Goal: Navigation & Orientation: Find specific page/section

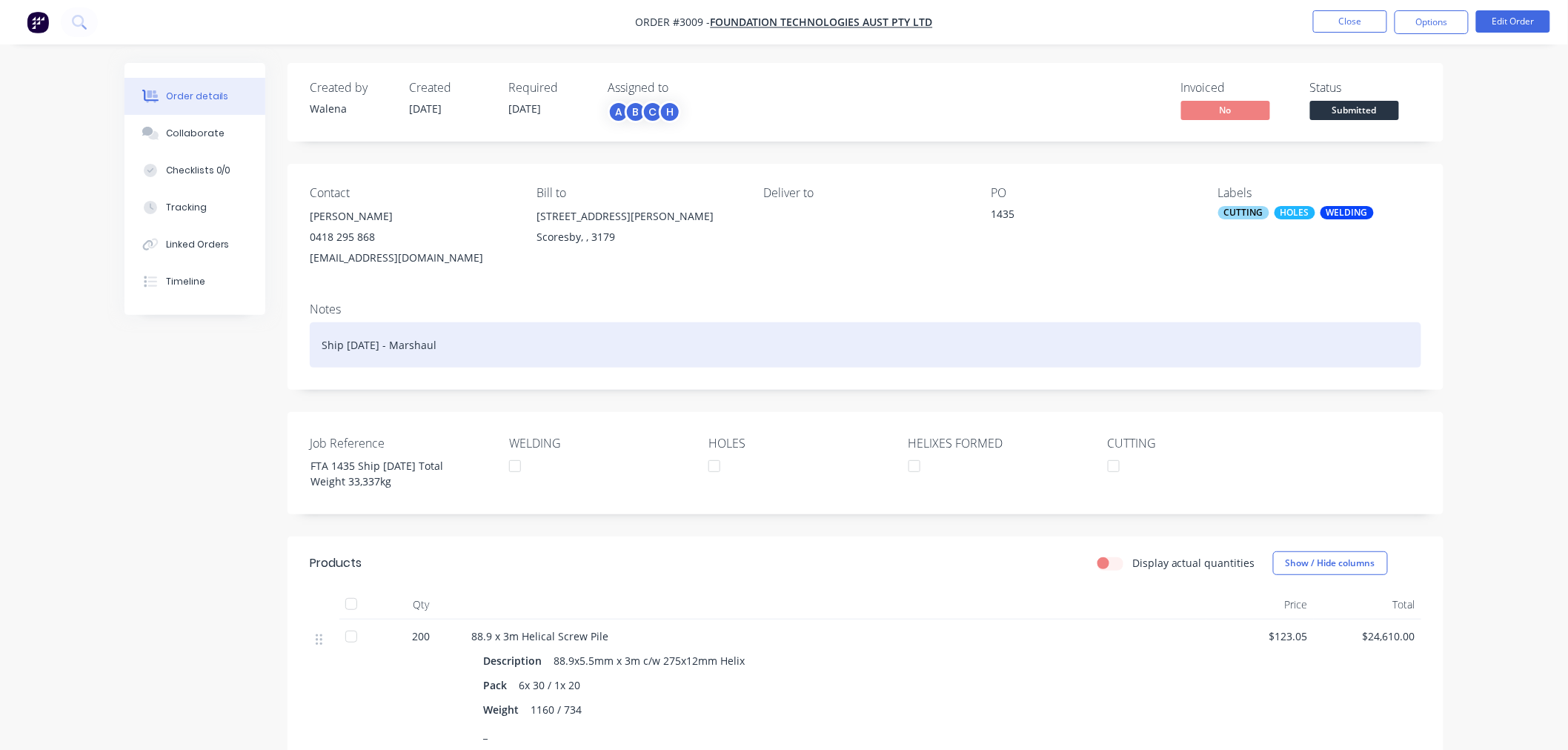
click at [451, 343] on div "Ship [DATE] - Marshaul" at bounding box center [866, 345] width 1111 height 45
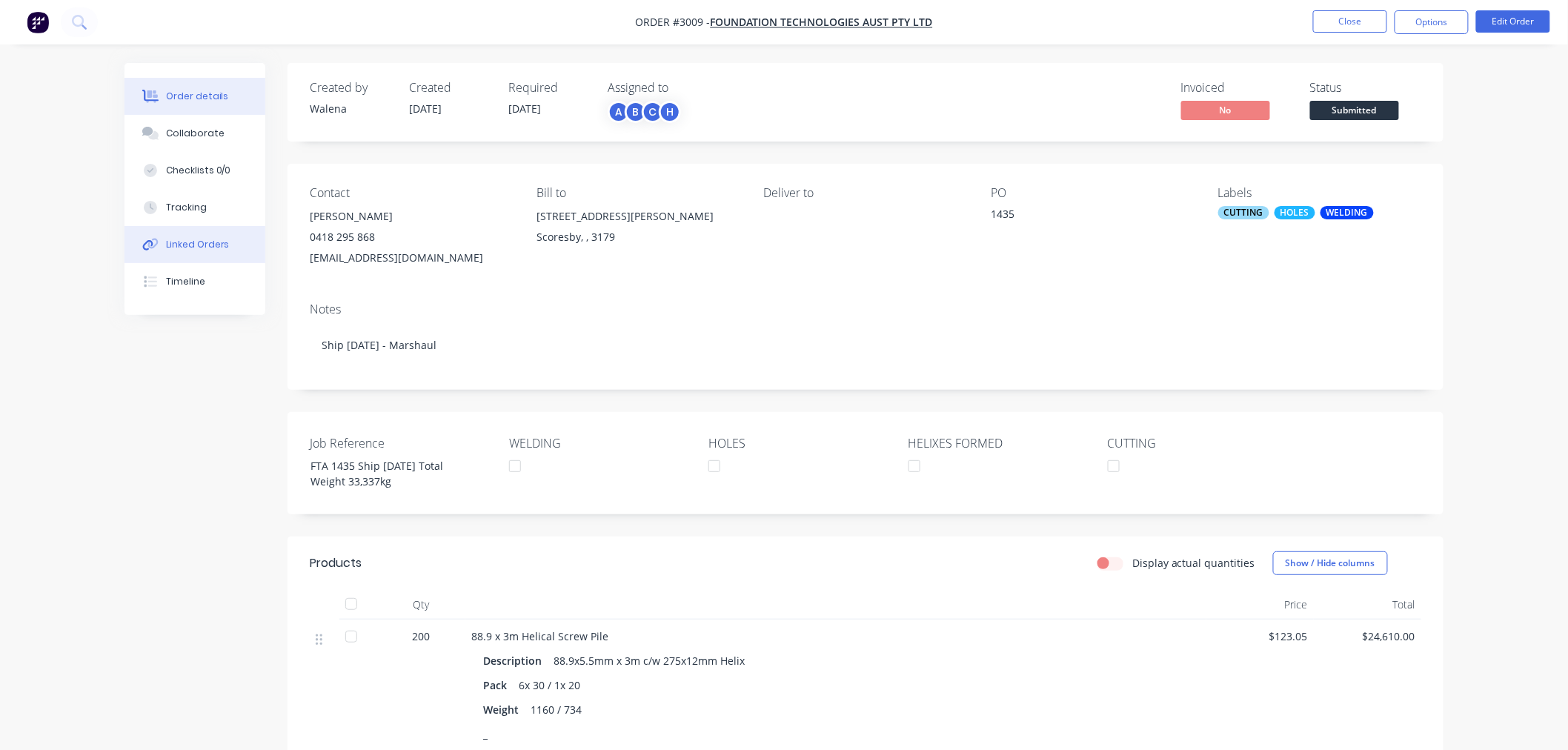
click at [216, 244] on div "Linked Orders" at bounding box center [198, 244] width 63 height 13
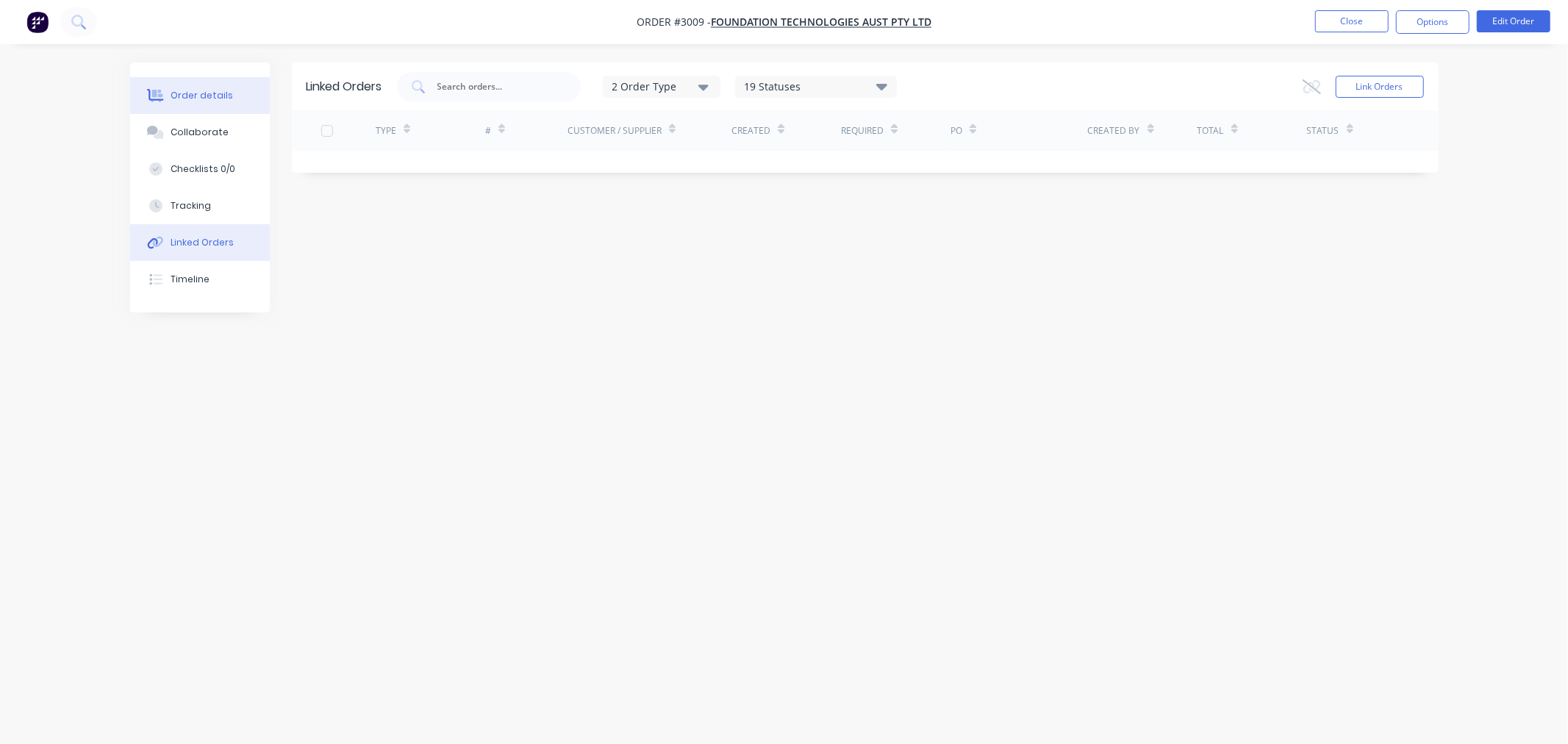
click at [204, 103] on button "Order details" at bounding box center [200, 96] width 140 height 37
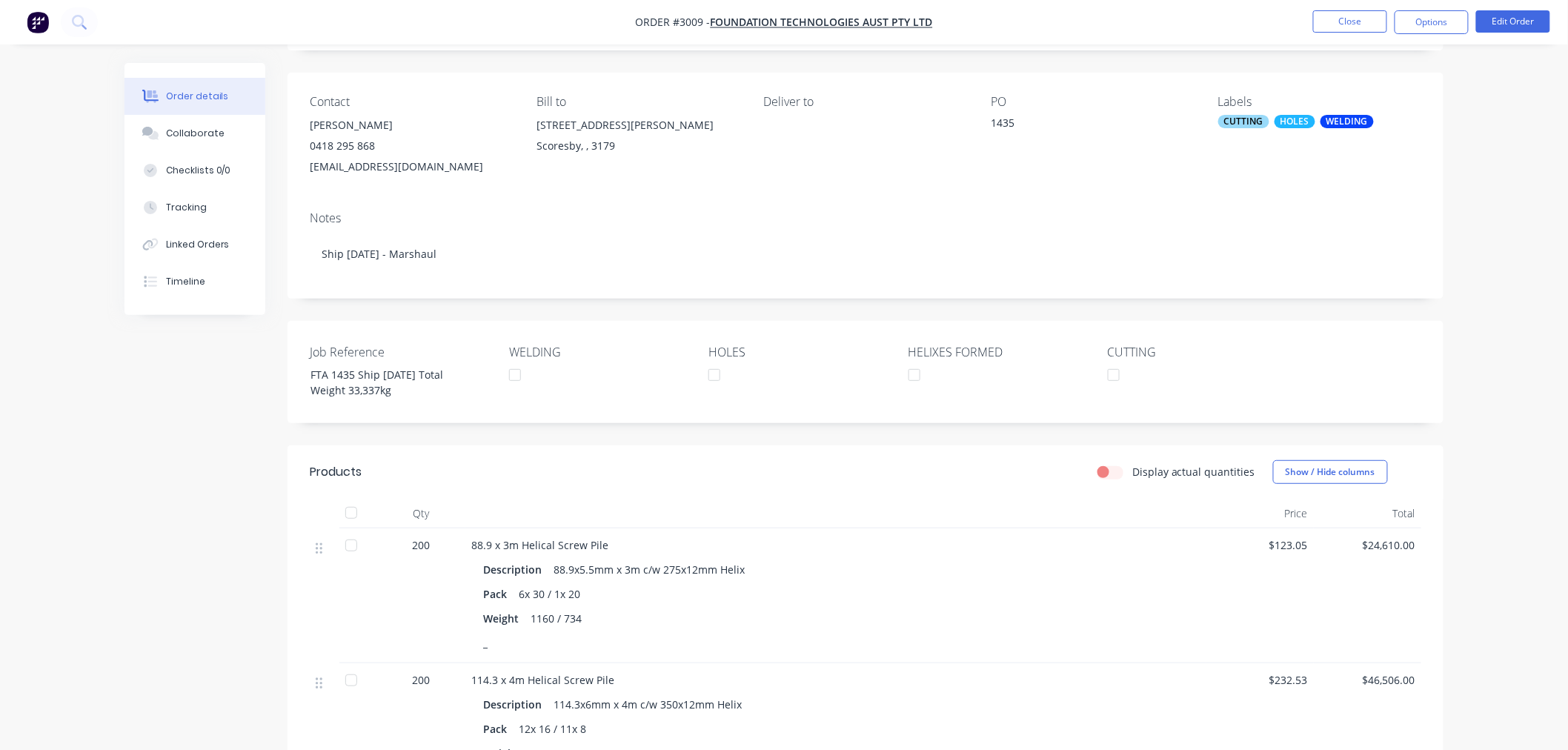
scroll to position [82, 0]
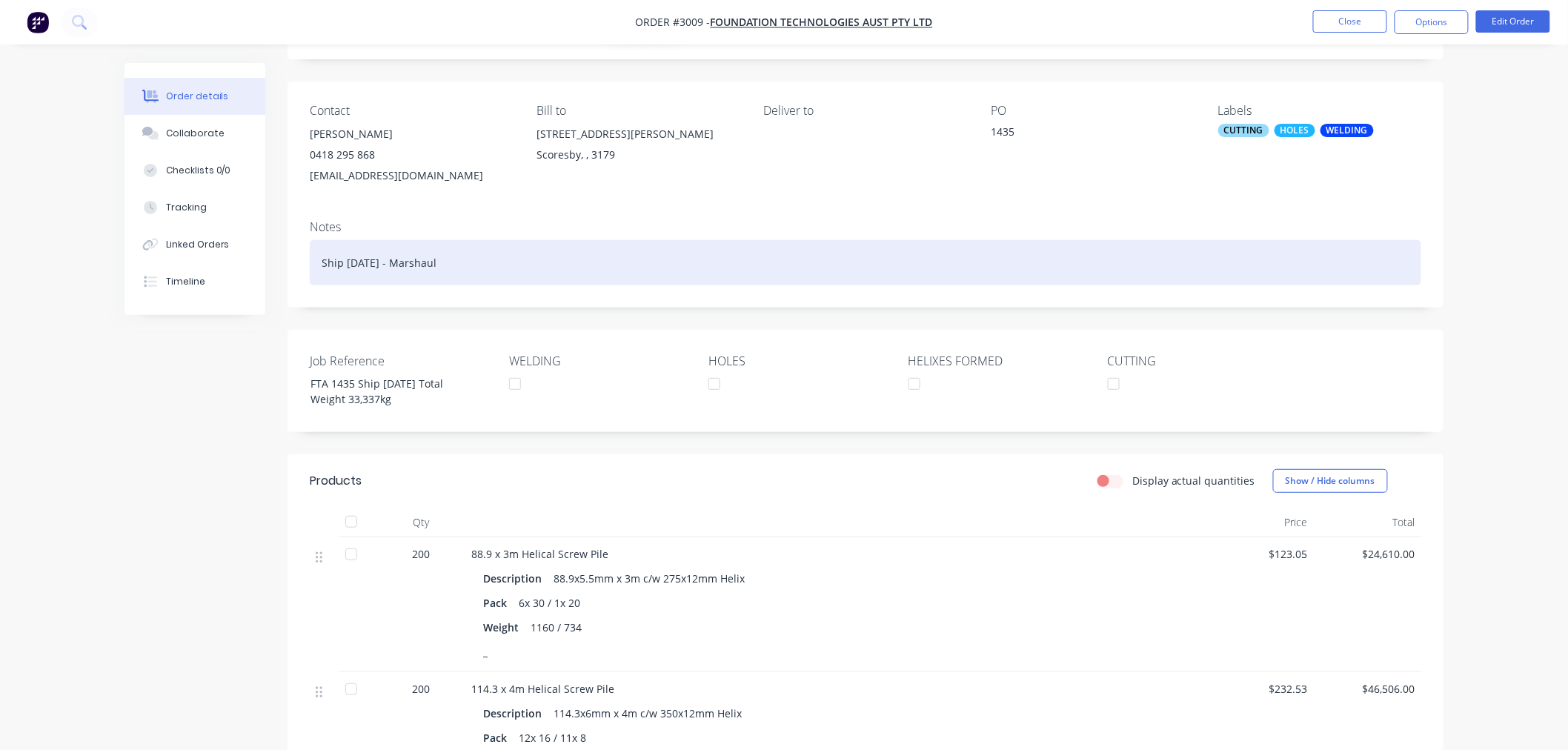
click at [477, 273] on div "Ship [DATE] - Marshaul" at bounding box center [866, 263] width 1111 height 45
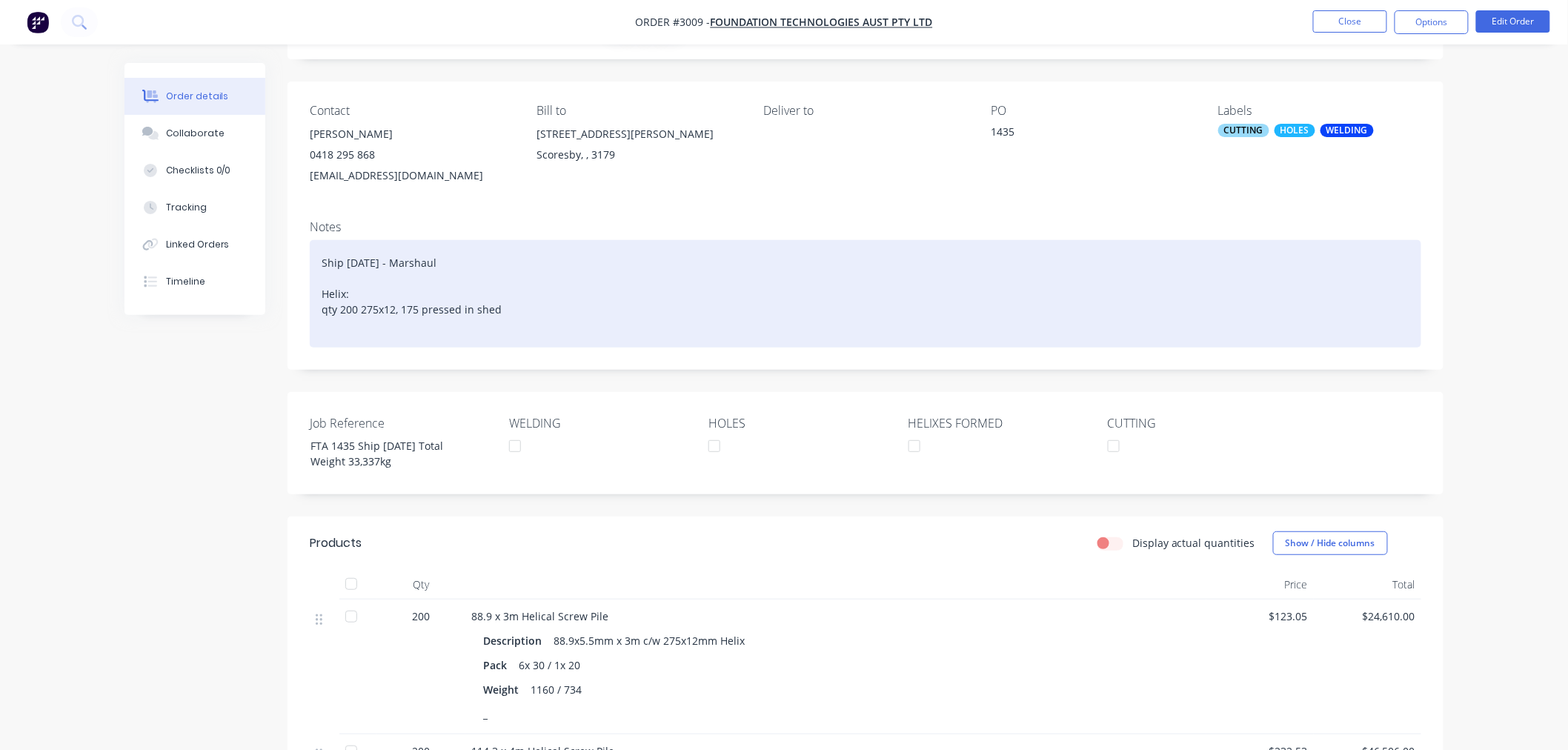
click at [357, 307] on div "Ship [DATE] - Marshaul Helix: qty 200 275x12, 175 pressed in shed" at bounding box center [866, 294] width 1111 height 107
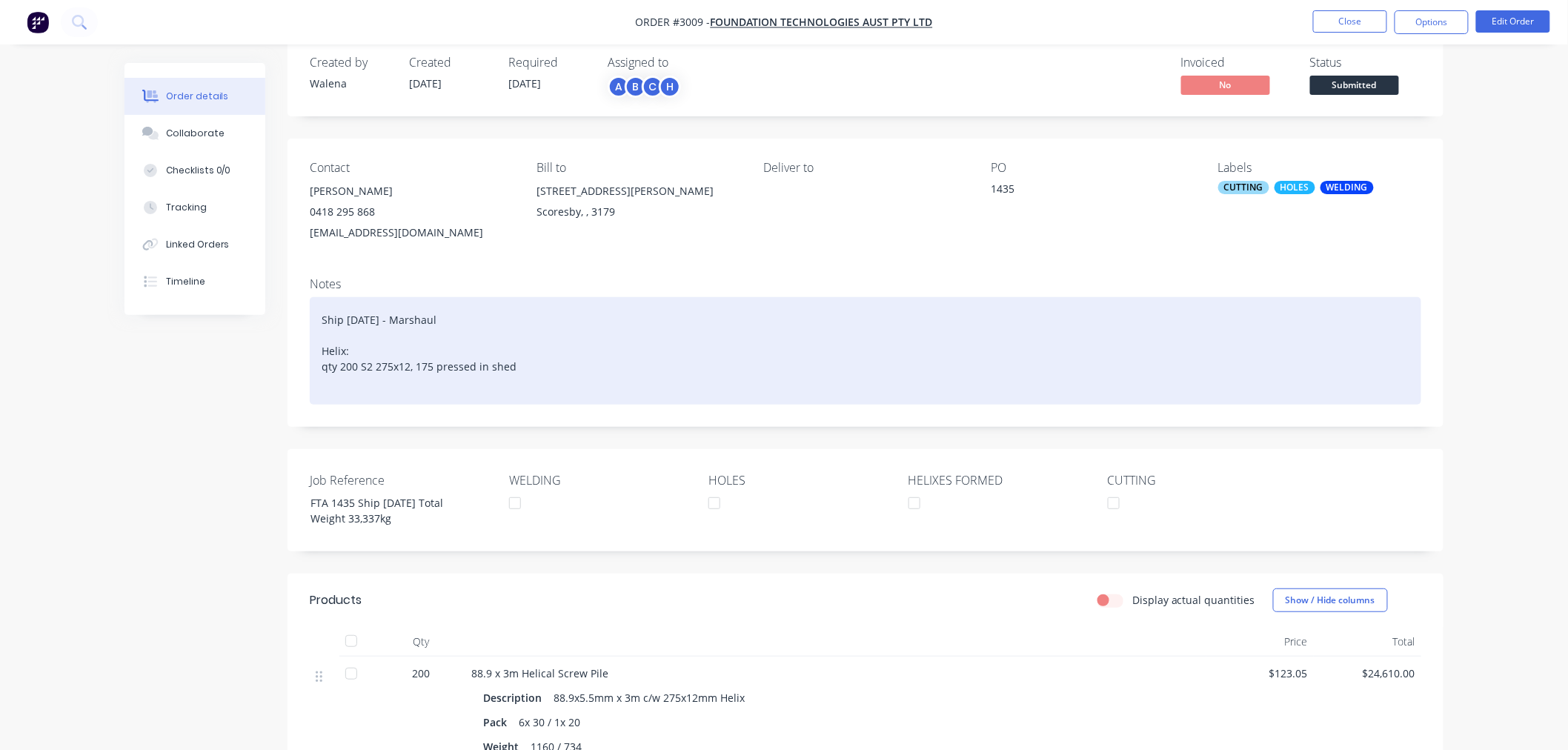
scroll to position [0, 0]
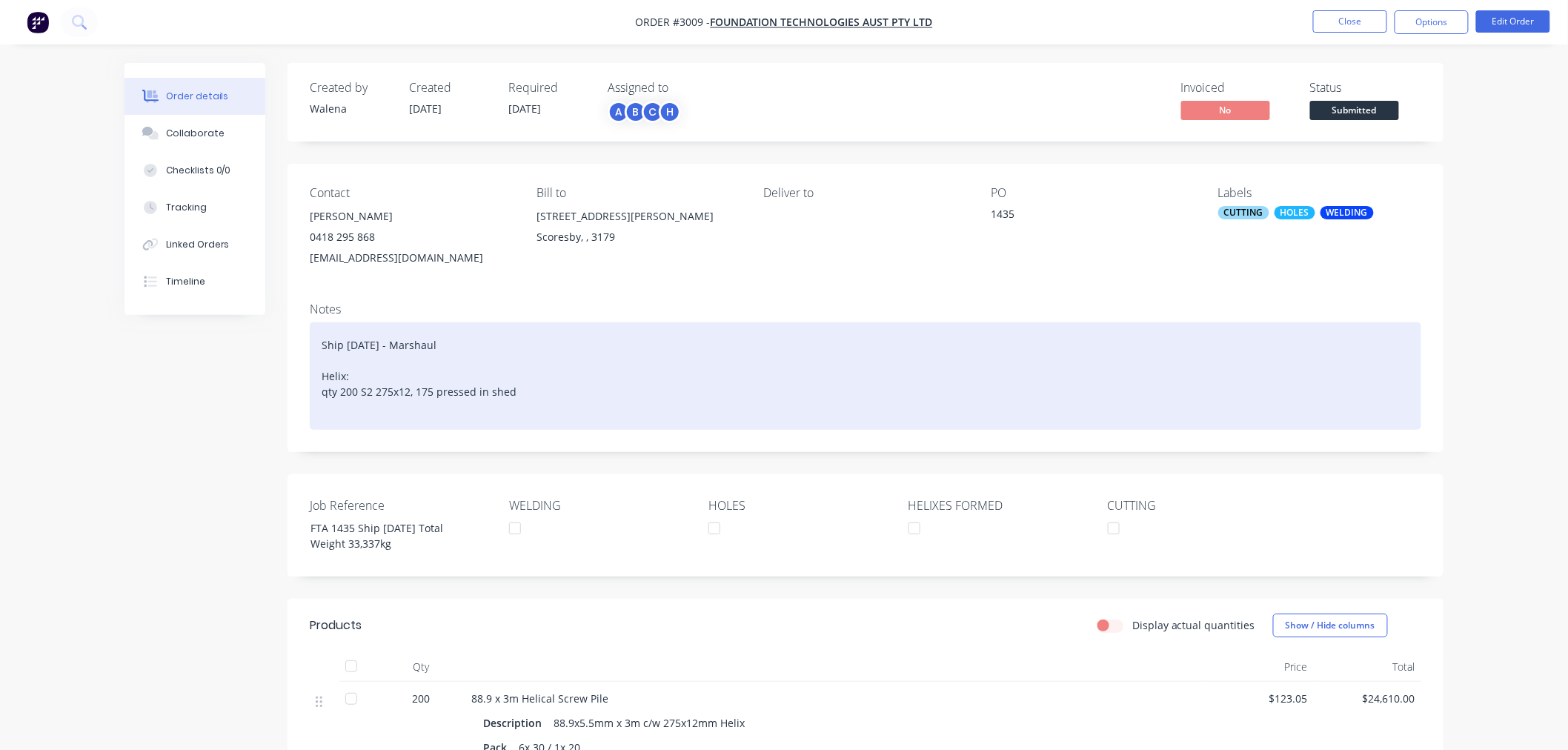
click at [522, 396] on div "Ship [DATE] - Marshaul Helix: qty 200 S2 275x12, 175 pressed in shed" at bounding box center [866, 376] width 1111 height 107
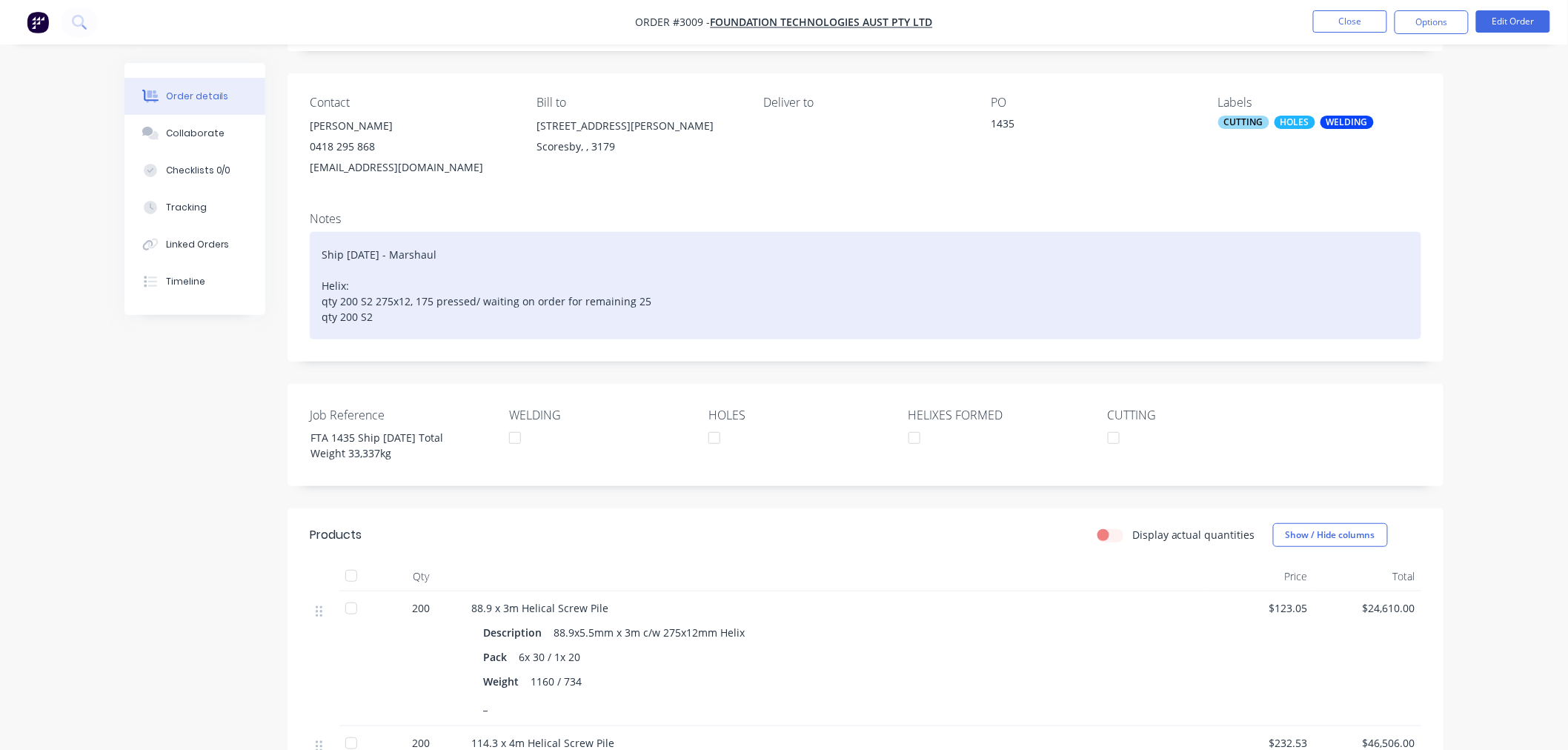
scroll to position [82, 0]
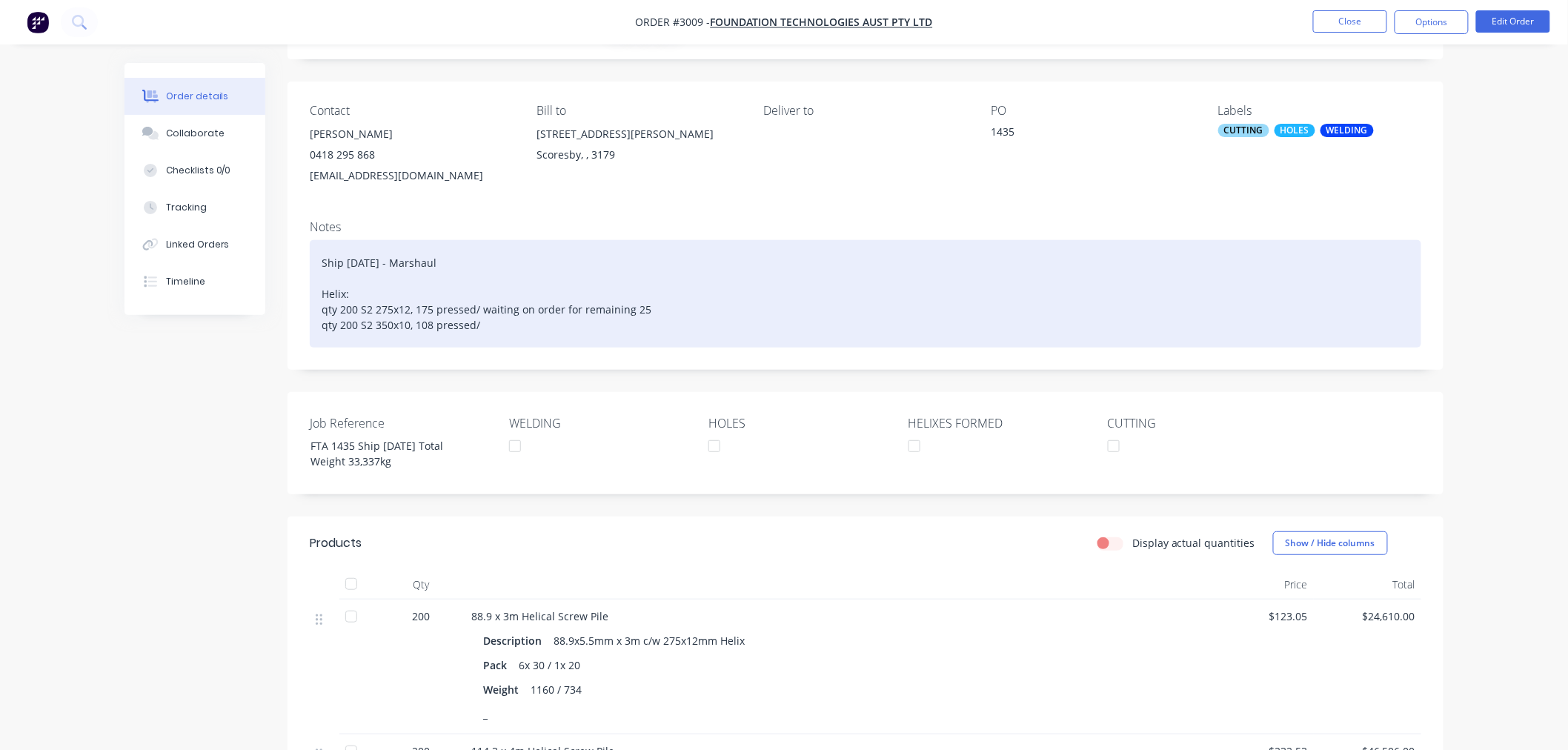
drag, startPoint x: 1034, startPoint y: 329, endPoint x: 784, endPoint y: 618, distance: 382.1
click at [862, 658] on div "Created by [PERSON_NAME] Created [DATE] Required [DATE] Assigned to A B C H Inv…" at bounding box center [866, 597] width 1156 height 1233
click at [525, 327] on div "Ship [DATE] - Marshaul Helix: qty 200 S2 275x12, 175 pressed/ waiting on order …" at bounding box center [866, 294] width 1111 height 107
click at [430, 328] on div "Ship [DATE] - Marshaul Helix: qty 200 S2 275x12, 175 pressed/ waiting on order …" at bounding box center [866, 294] width 1111 height 107
click at [496, 328] on div "Ship [DATE] - Marshaul Helix: qty 200 S2 275x12, 175 pressed/ waiting on order …" at bounding box center [866, 294] width 1111 height 107
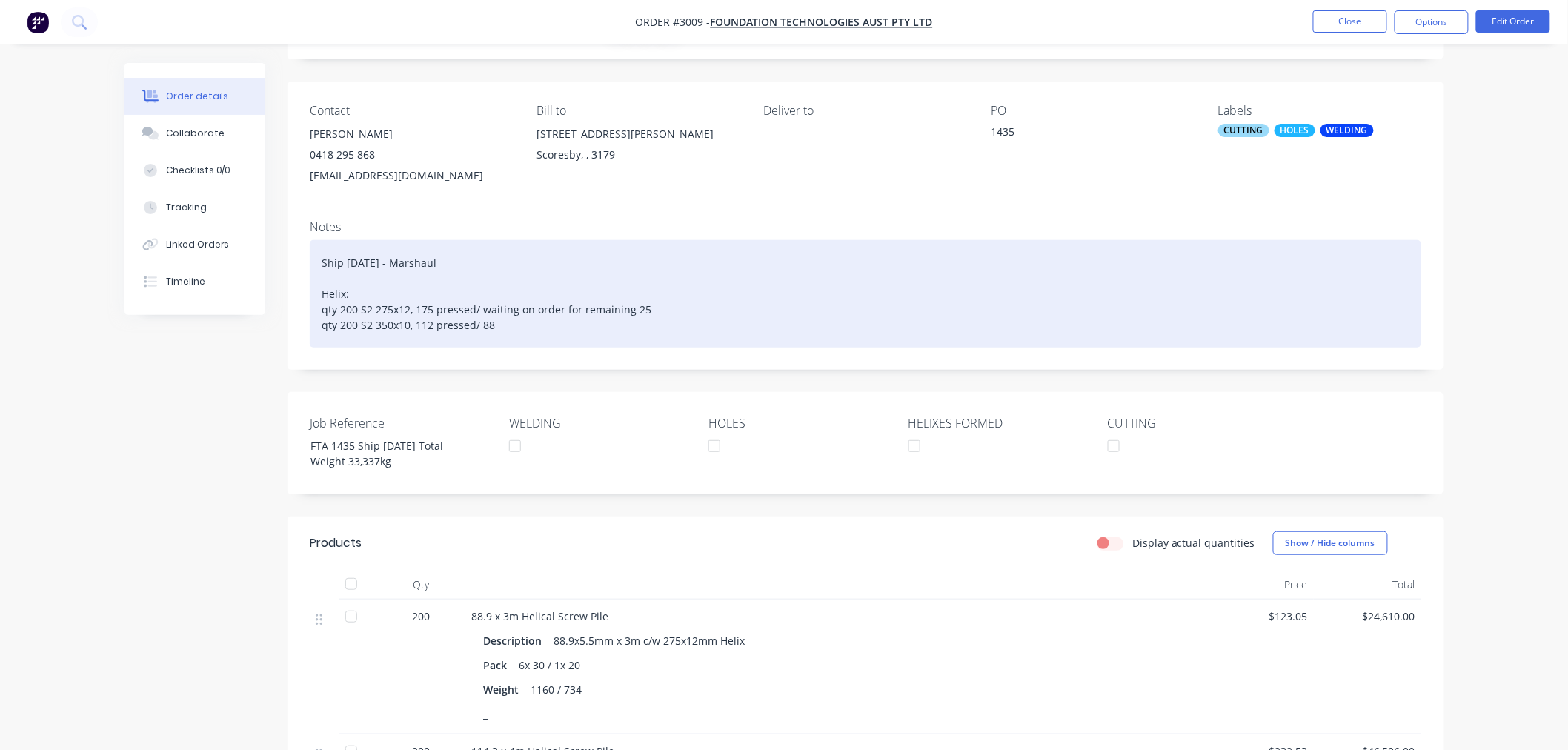
click at [482, 329] on div "Ship [DATE] - Marshaul Helix: qty 200 S2 275x12, 175 pressed/ waiting on order …" at bounding box center [866, 294] width 1111 height 107
click at [665, 333] on div "Ship [DATE] - Marshaul Helix: qty 200 S2 275x12, 175 pressed/ waiting on order …" at bounding box center [866, 294] width 1111 height 107
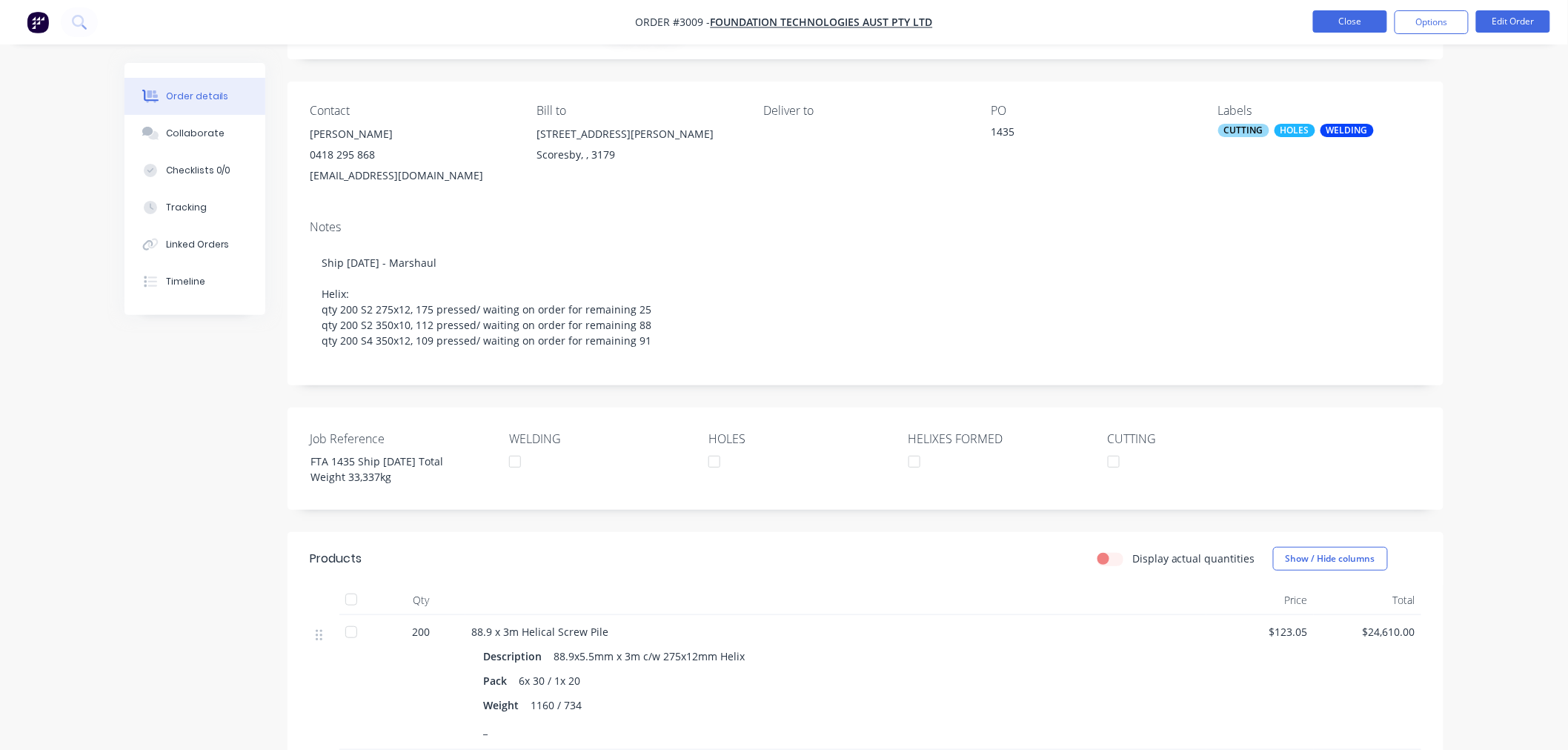
click at [1342, 27] on button "Close" at bounding box center [1350, 21] width 74 height 22
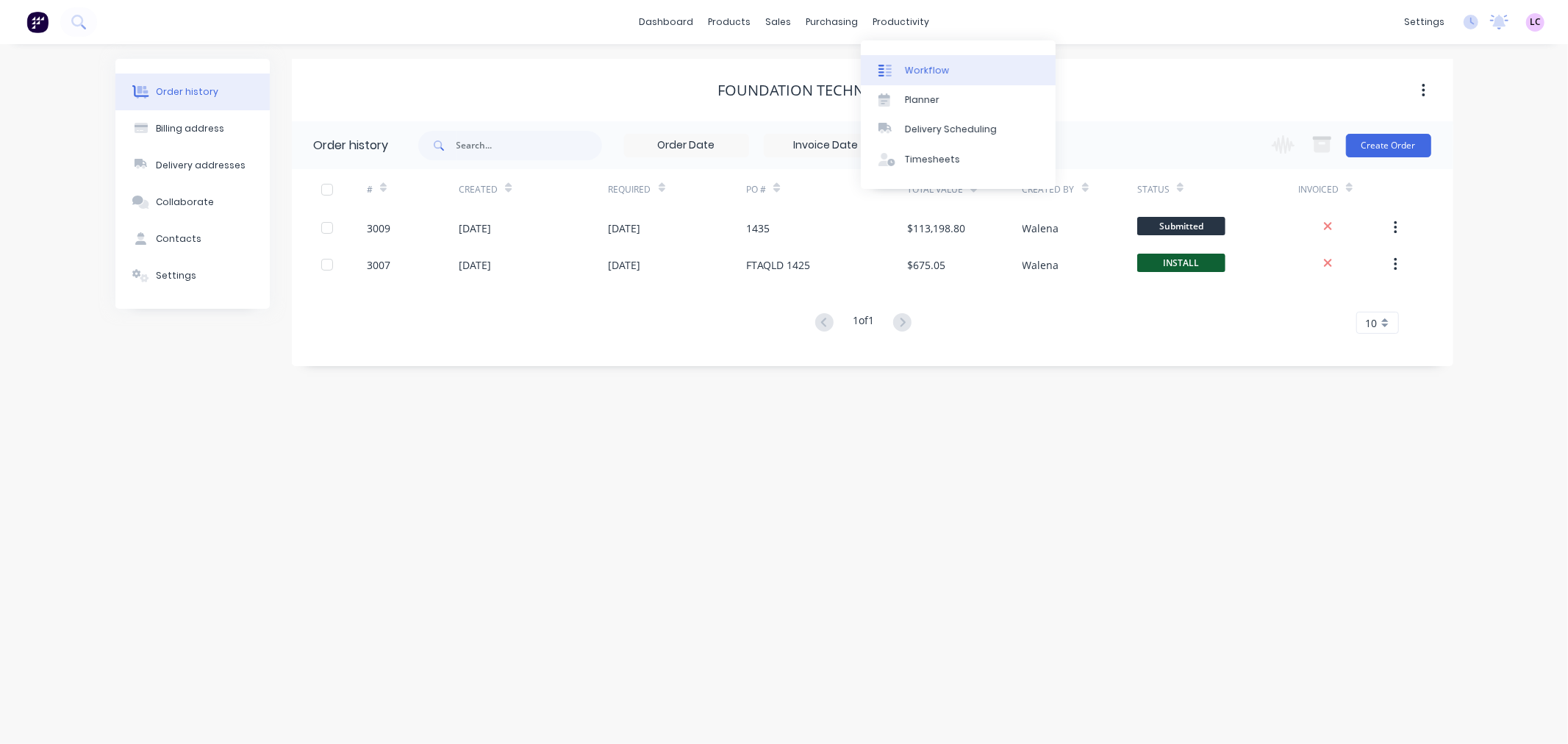
click at [902, 71] on link "Workflow" at bounding box center [958, 70] width 195 height 29
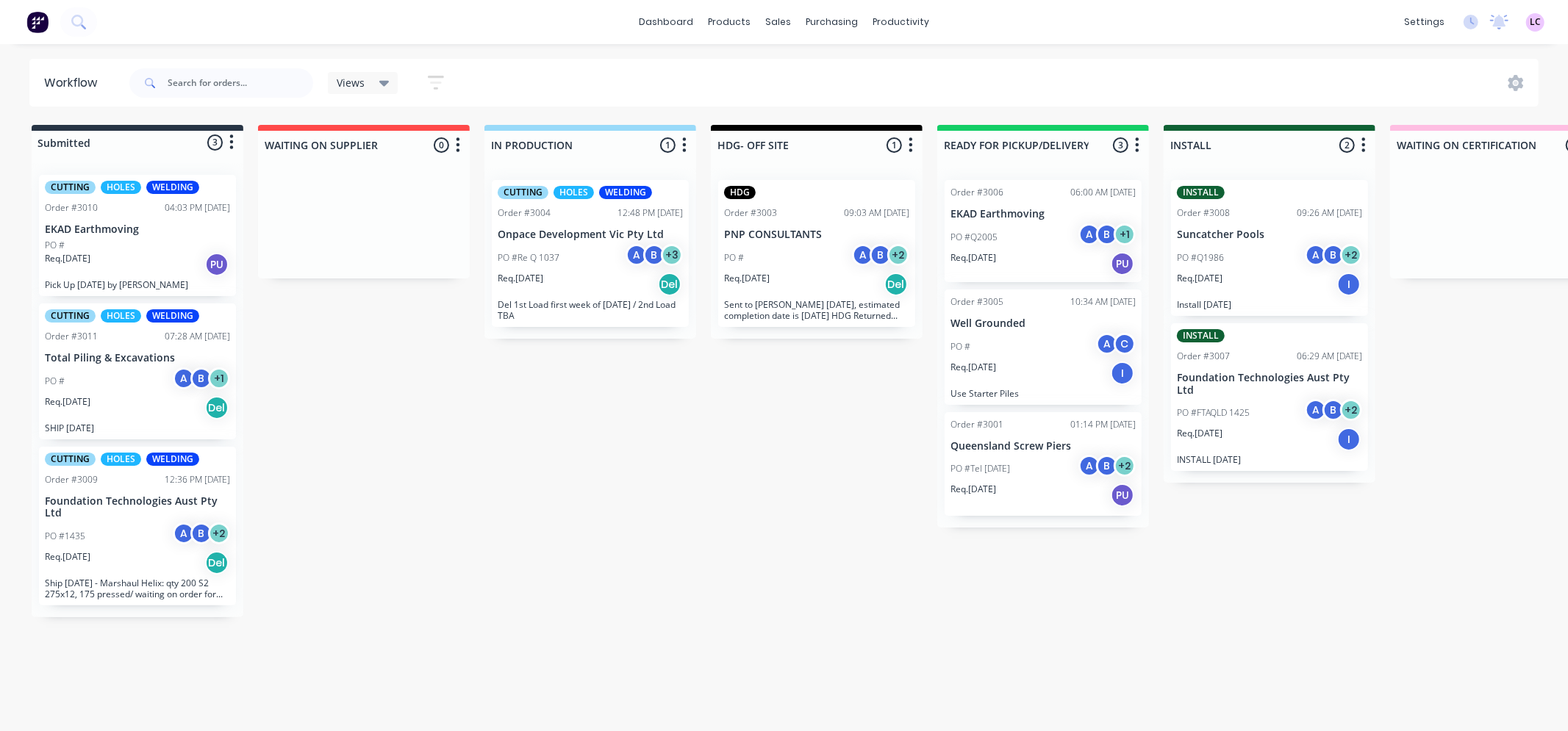
click at [136, 541] on div "PO #1435 A B + 2" at bounding box center [137, 536] width 186 height 28
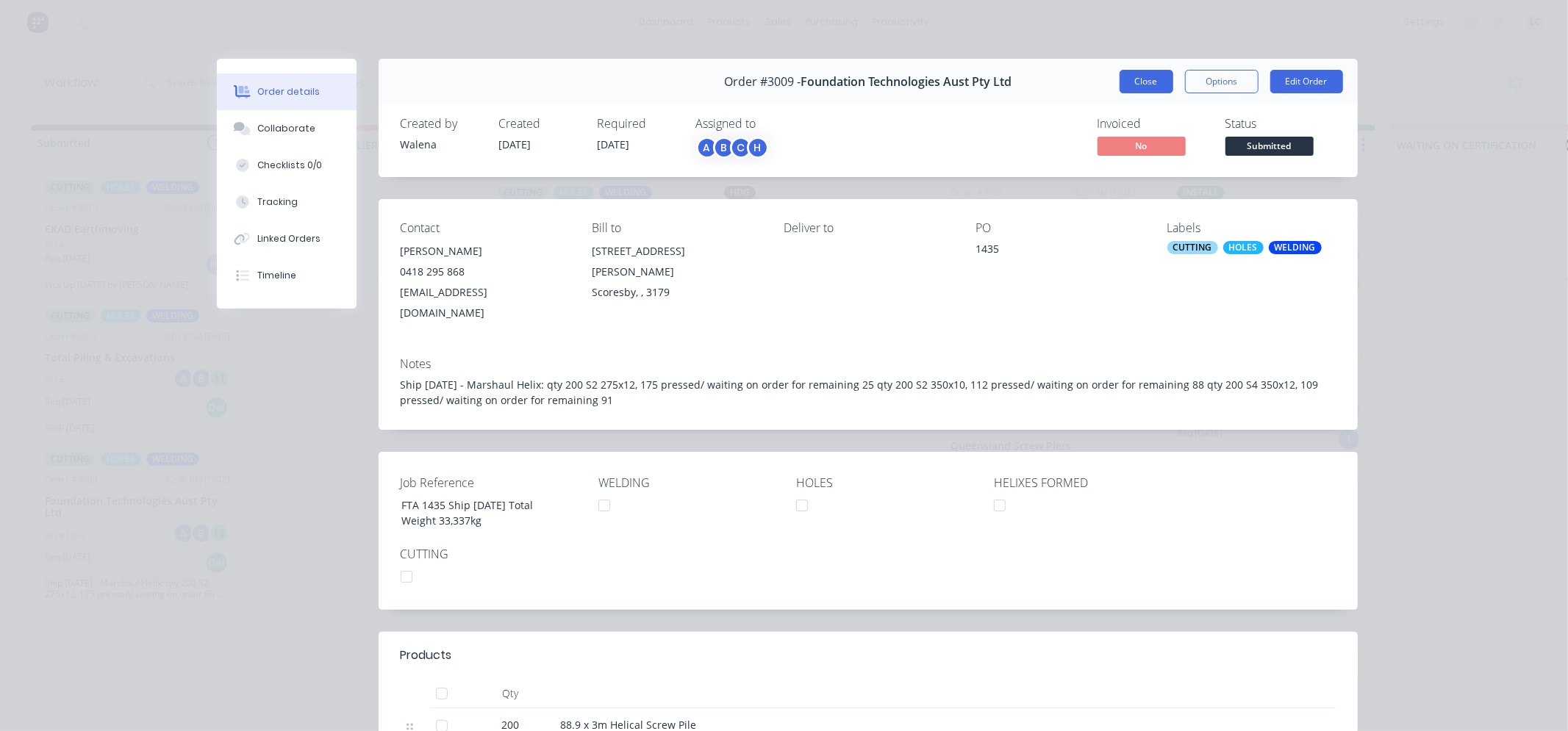
click at [1151, 82] on button "Close" at bounding box center [1146, 81] width 54 height 24
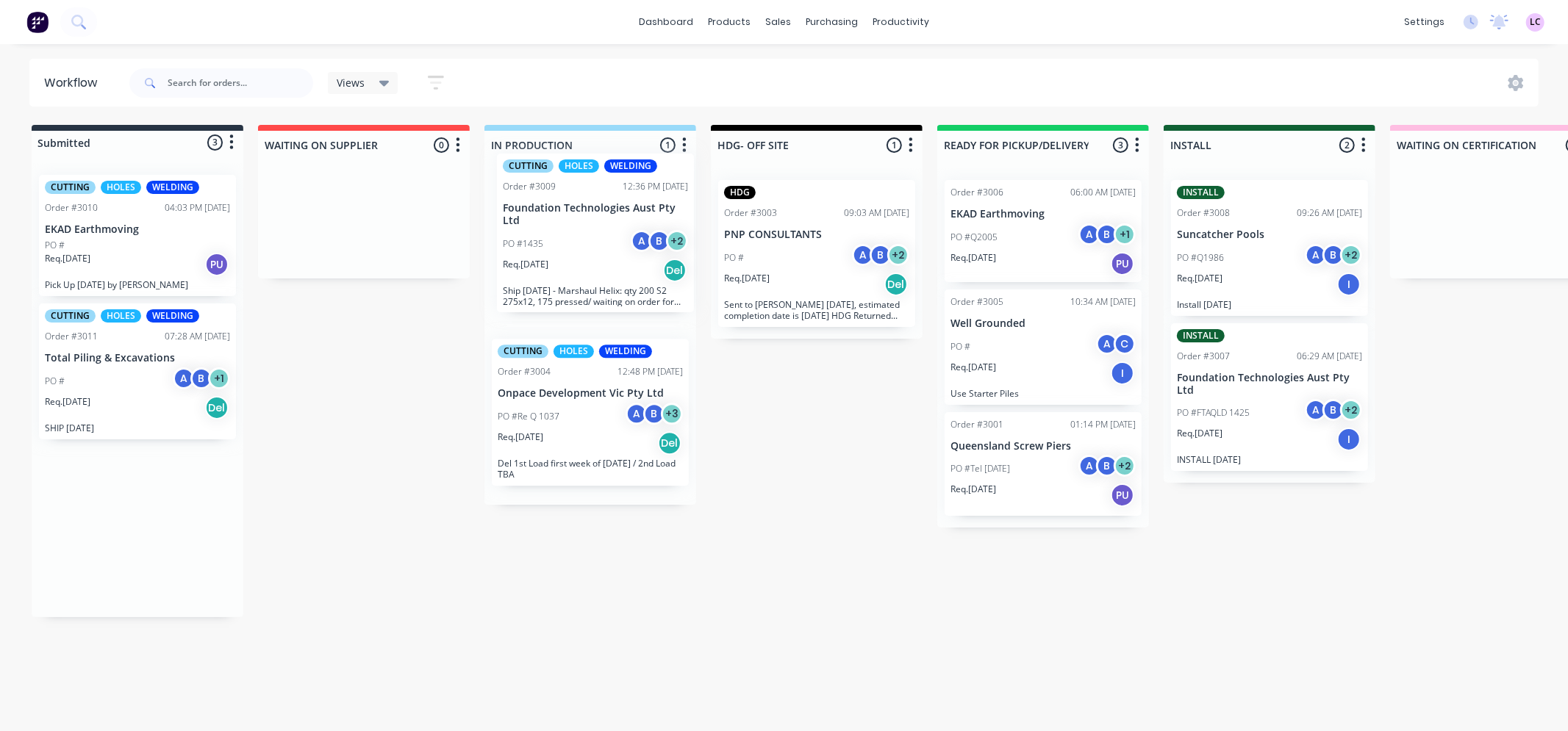
drag, startPoint x: 106, startPoint y: 523, endPoint x: 570, endPoint y: 225, distance: 551.5
click at [570, 225] on div "Submitted 3 Status colour #273444 hex #273444 Save Cancel Summaries Total order…" at bounding box center [1109, 371] width 2239 height 492
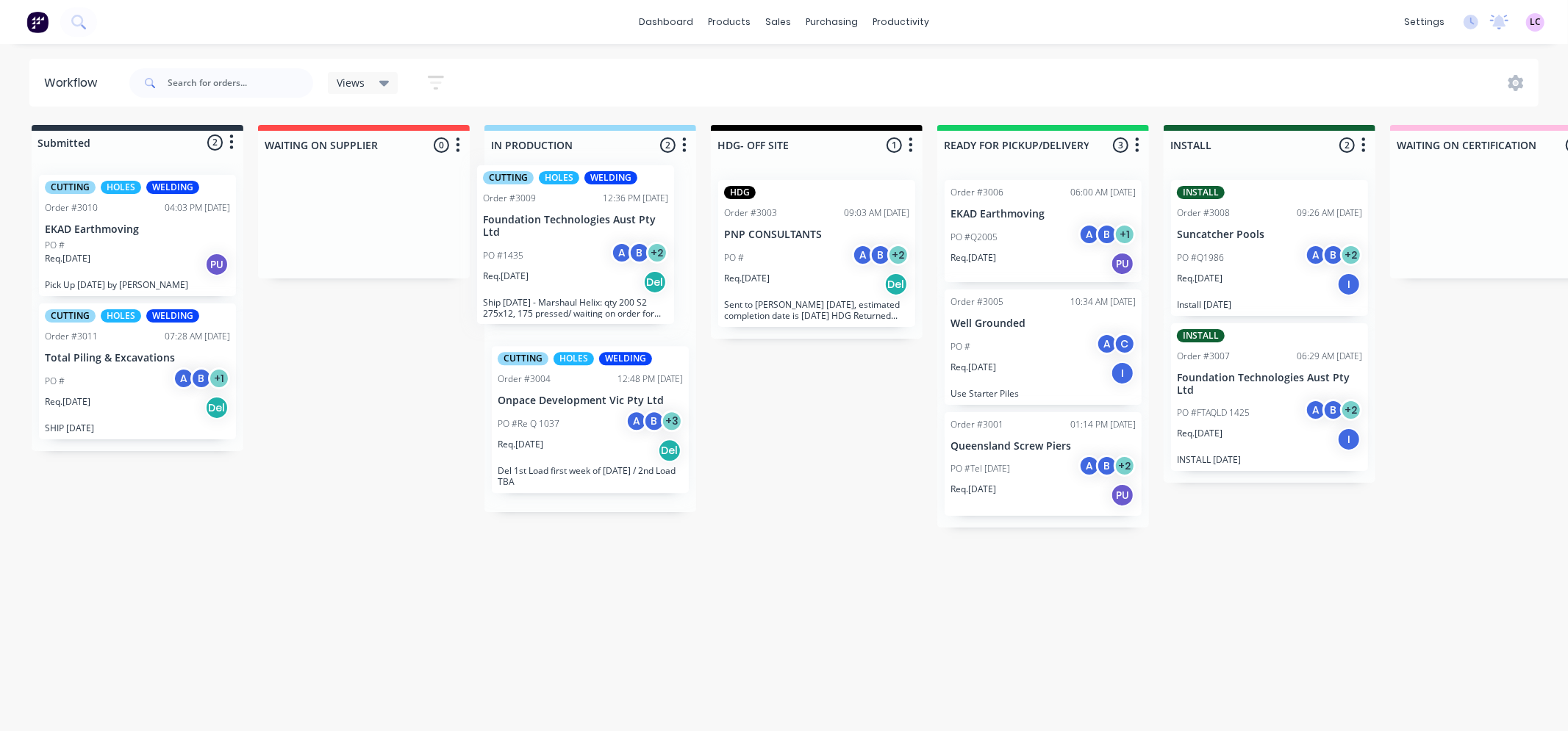
drag, startPoint x: 555, startPoint y: 254, endPoint x: 523, endPoint y: 242, distance: 34.2
click at [523, 242] on div "CUTTING HOLES WELDING Order #3009 12:36 PM [DATE] Foundation Technologies Aust …" at bounding box center [590, 340] width 212 height 344
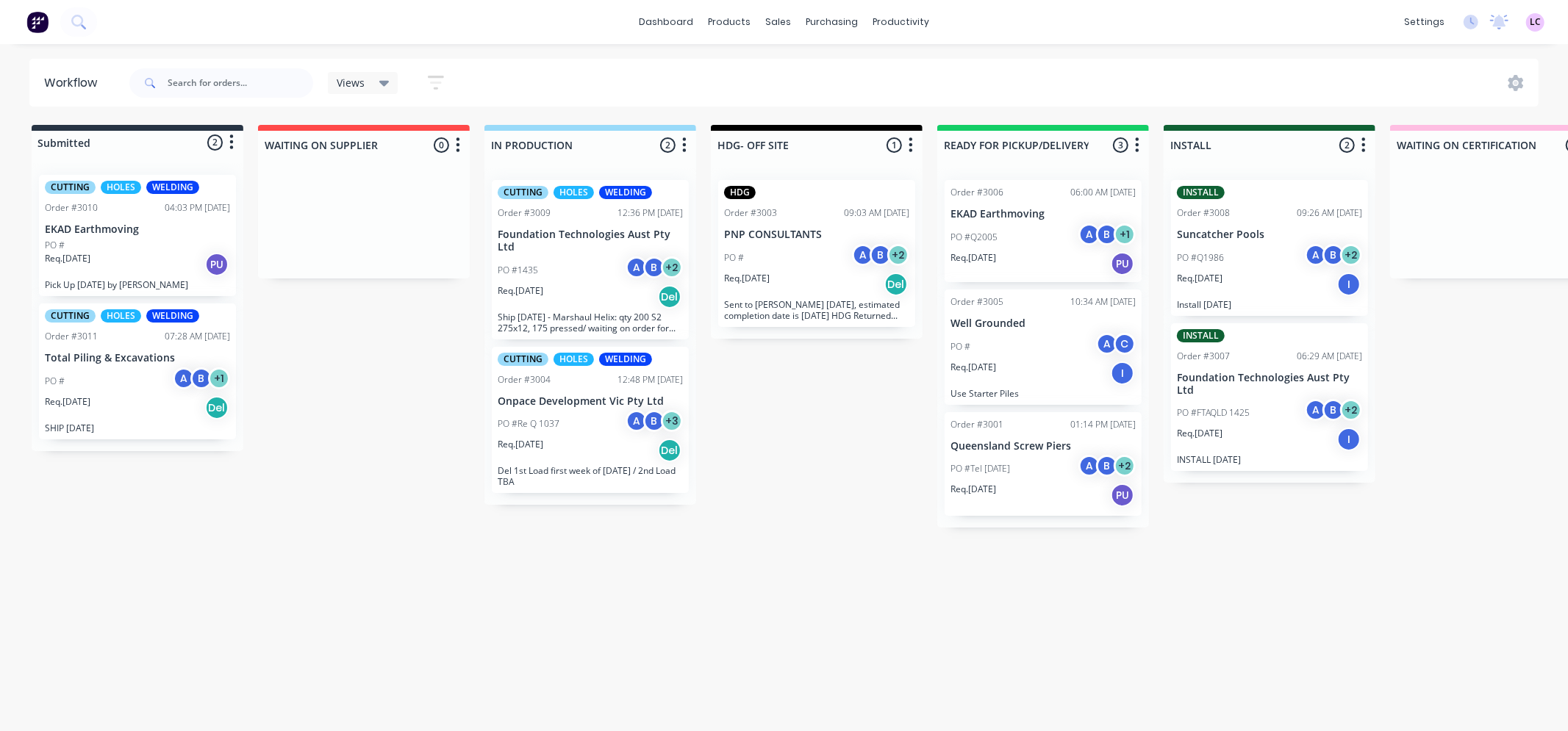
click at [120, 255] on div "Req. [DATE] PU" at bounding box center [137, 264] width 186 height 25
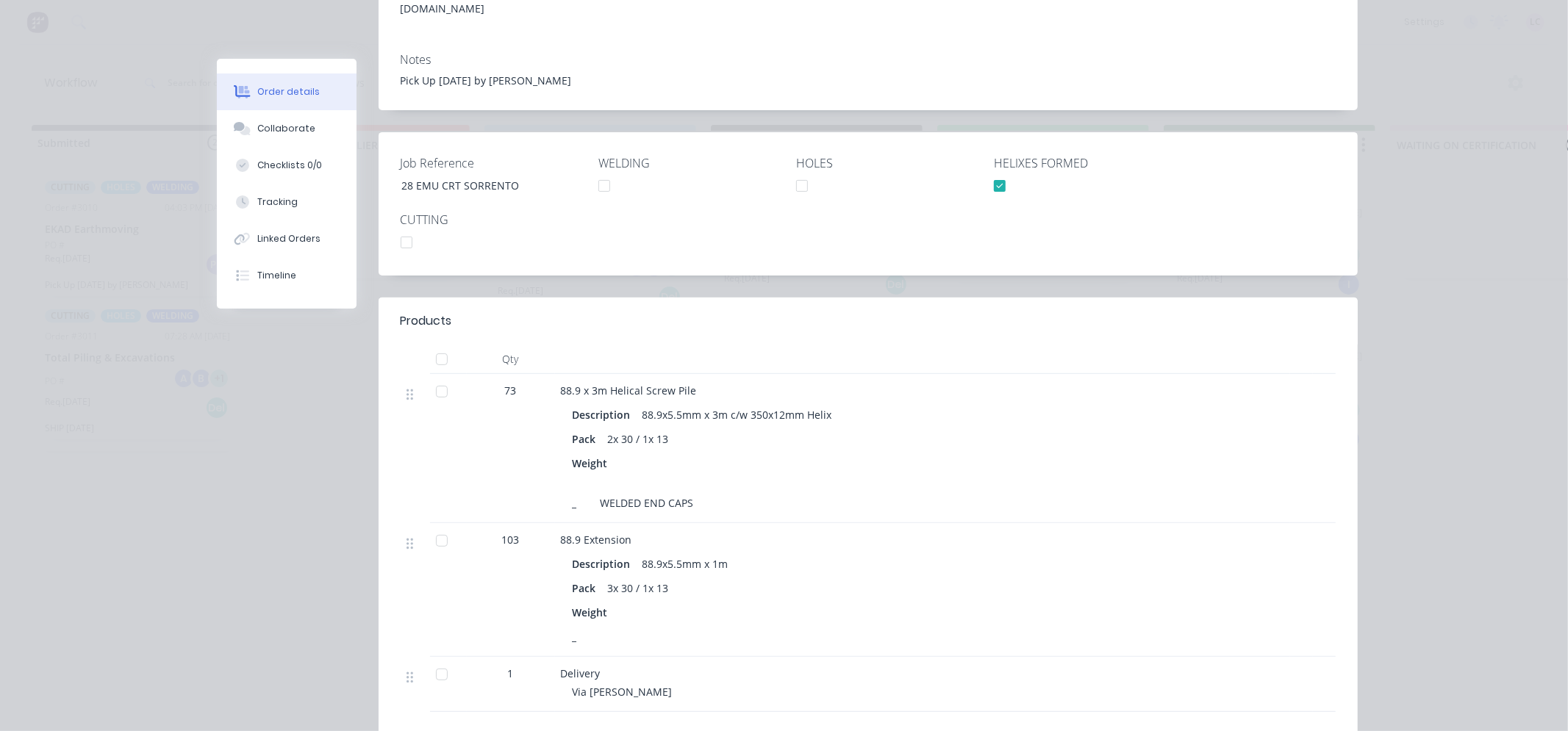
scroll to position [408, 0]
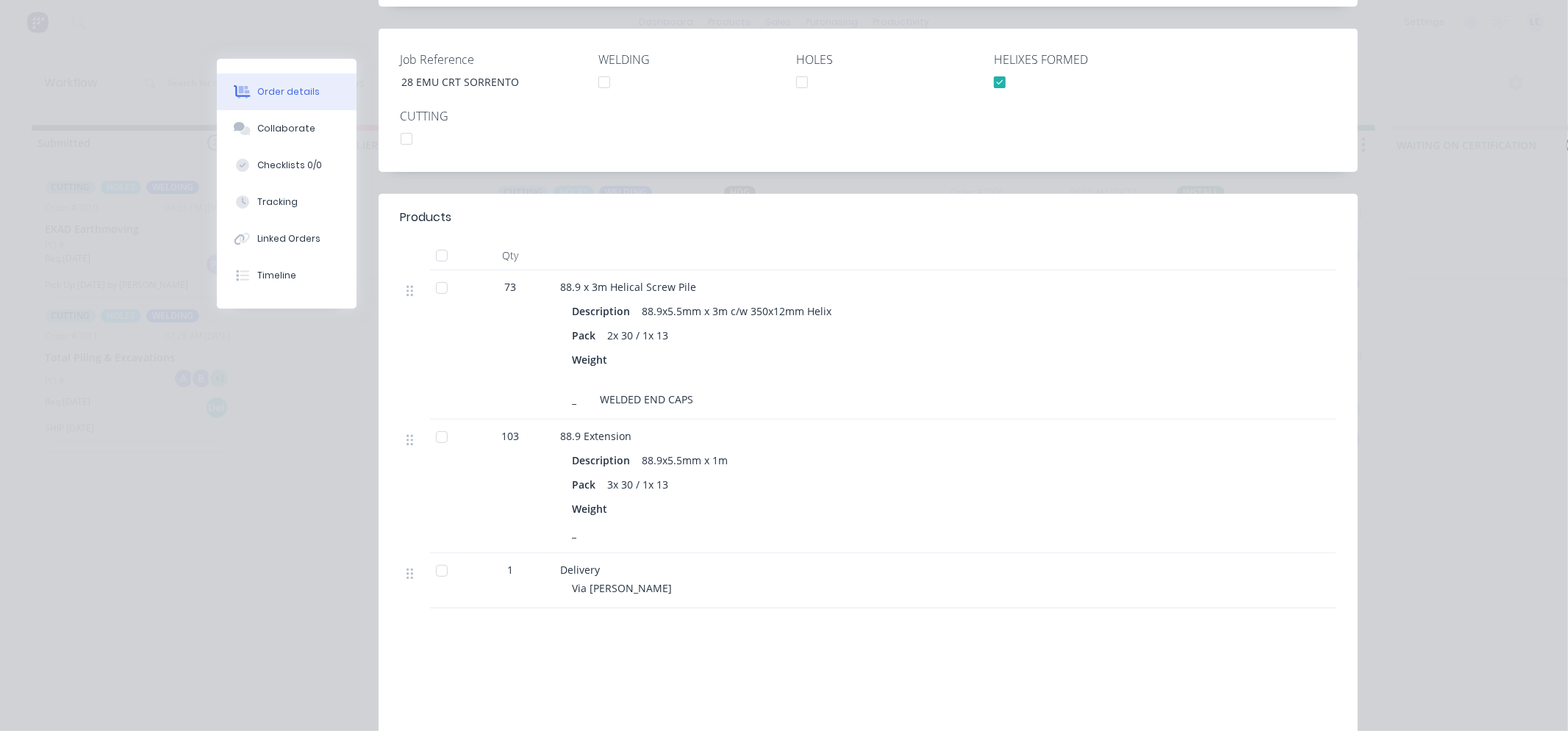
click at [248, 526] on div "Order #3010 - EKAD Earthmoving Close Options Edit Order Created by [PERSON_NAME…" at bounding box center [787, 244] width 1141 height 1187
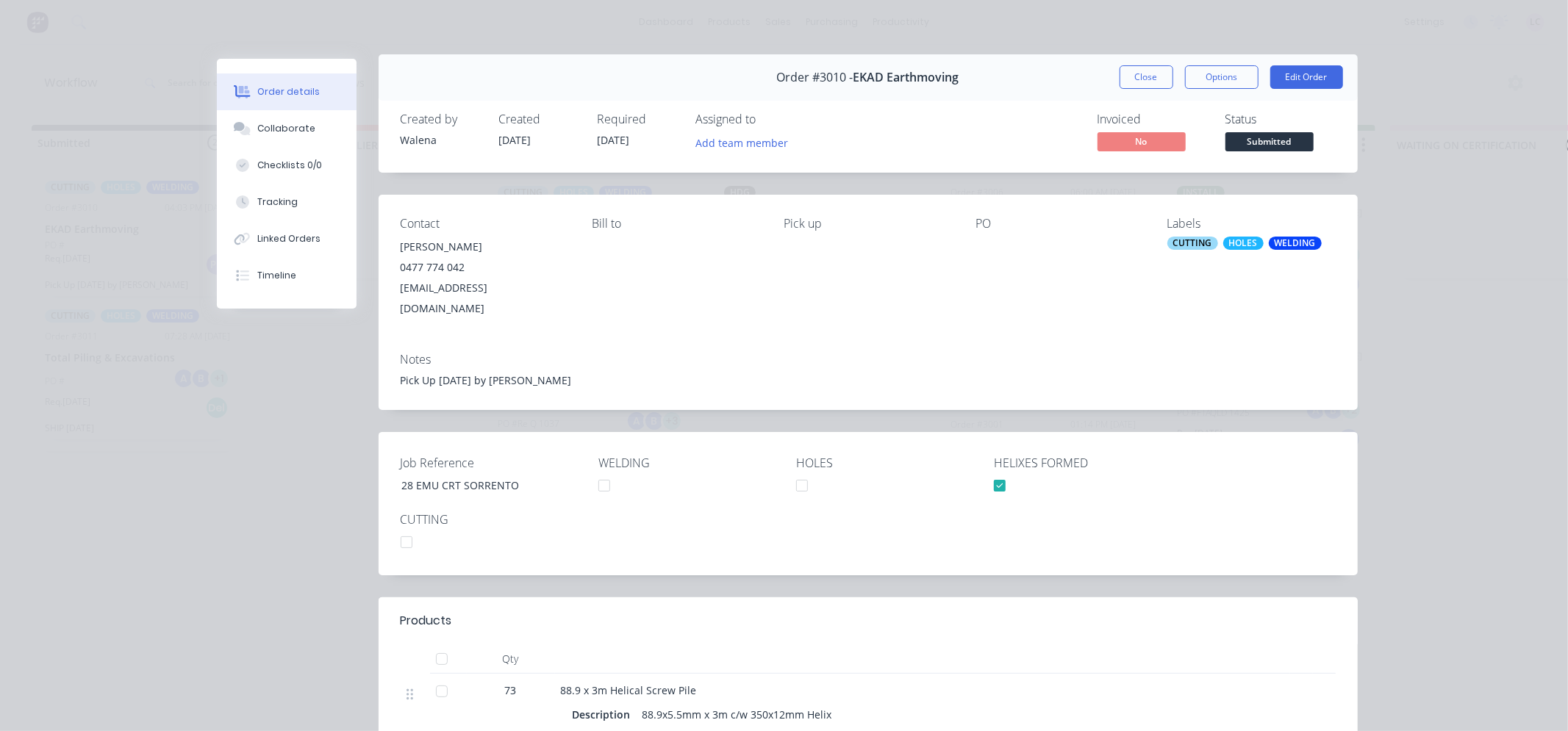
scroll to position [0, 0]
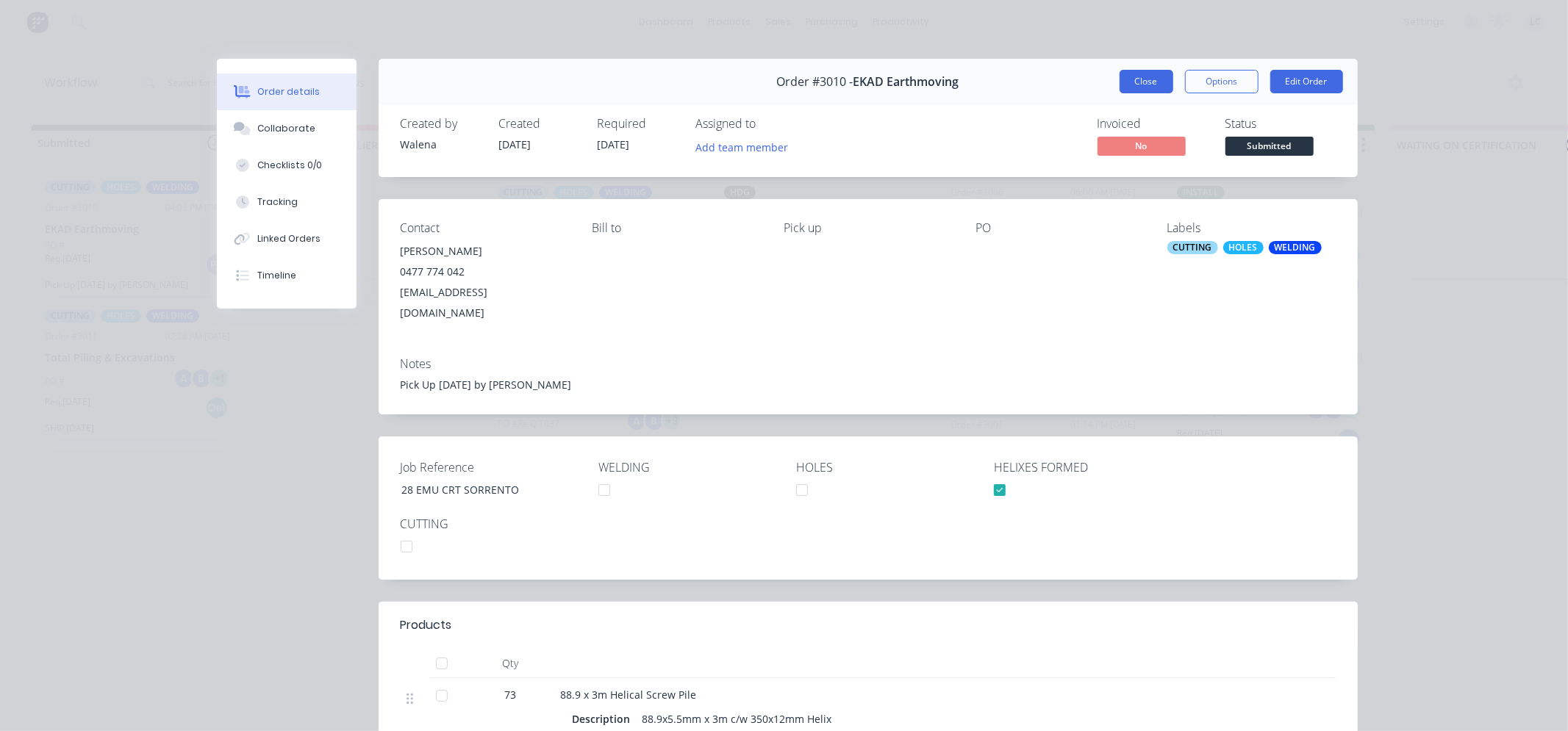
click at [1136, 80] on button "Close" at bounding box center [1146, 81] width 54 height 24
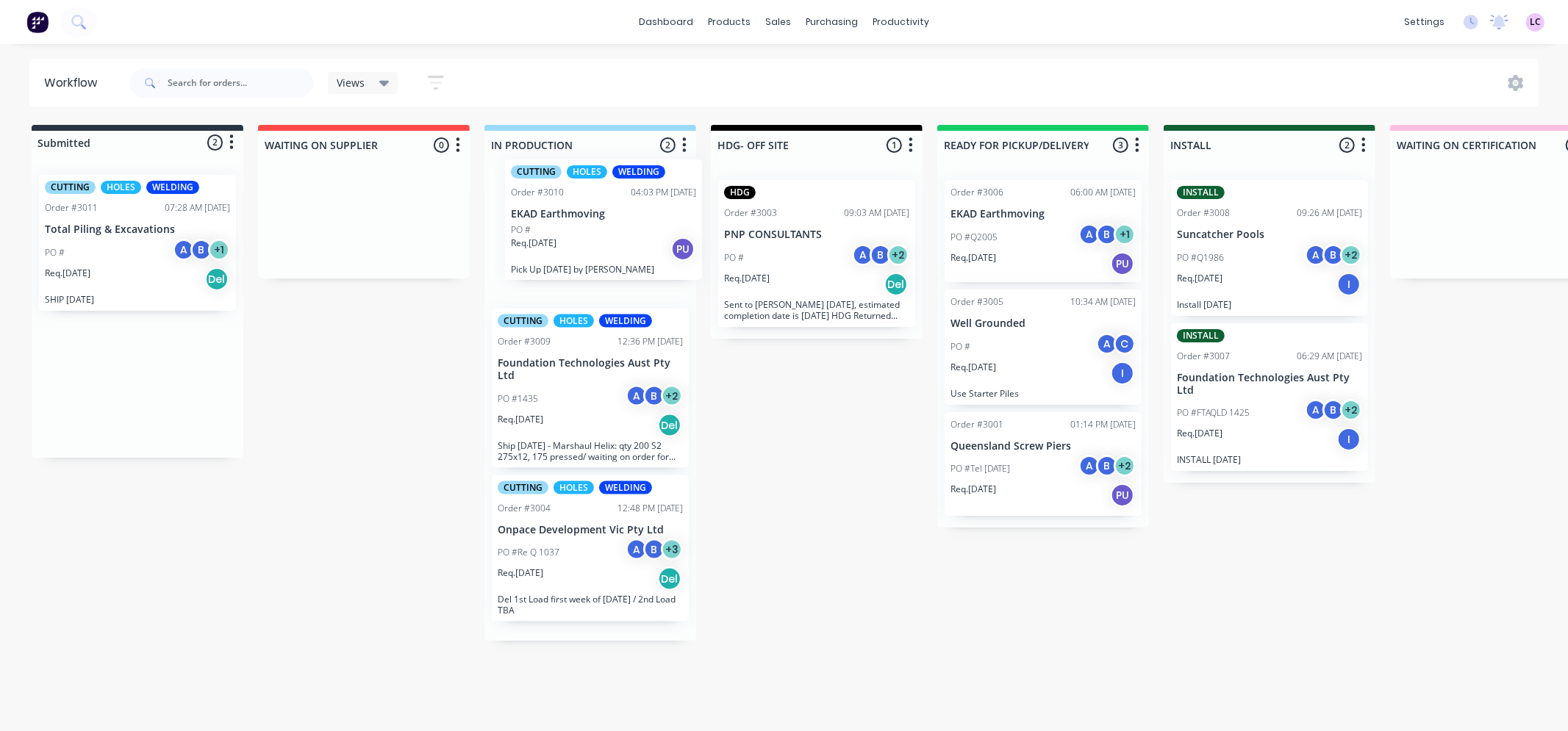
drag, startPoint x: 181, startPoint y: 241, endPoint x: 606, endPoint y: 215, distance: 425.8
click at [606, 215] on div "Submitted 2 Status colour #273444 hex #273444 Save Cancel Summaries Total order…" at bounding box center [1109, 382] width 2239 height 516
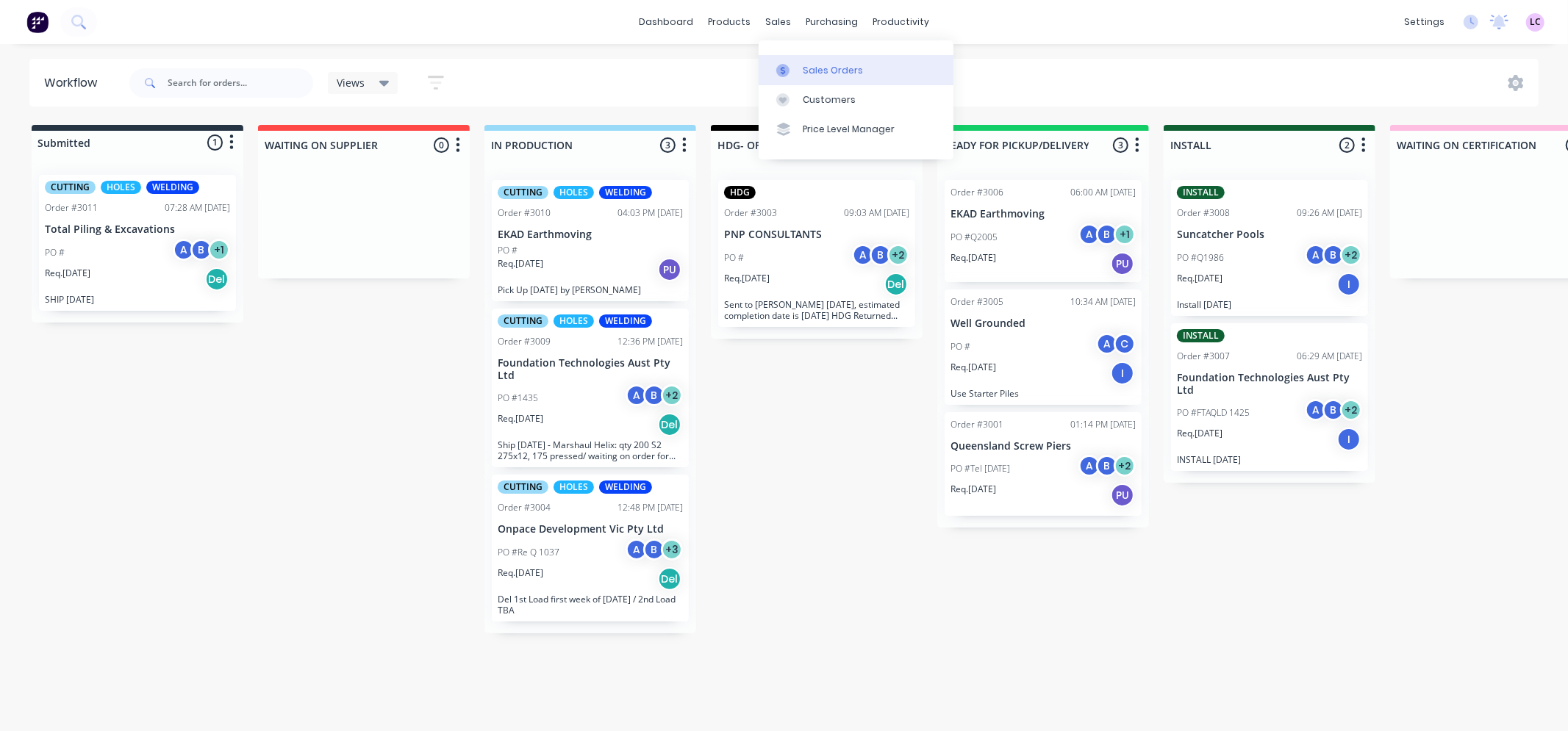
click at [812, 68] on div "Sales Orders" at bounding box center [833, 70] width 61 height 13
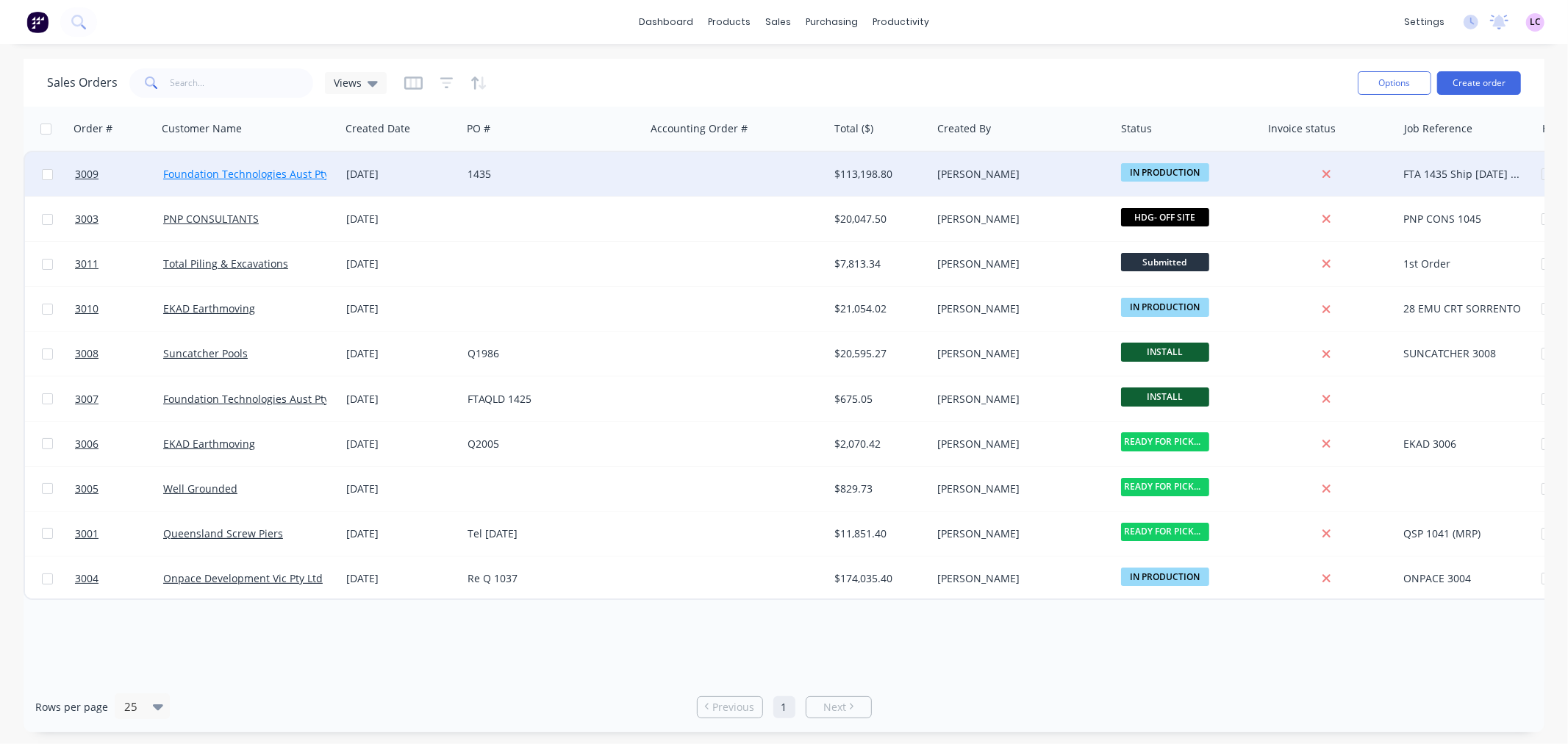
click at [269, 173] on link "Foundation Technologies Aust Pty Ltd" at bounding box center [255, 174] width 185 height 14
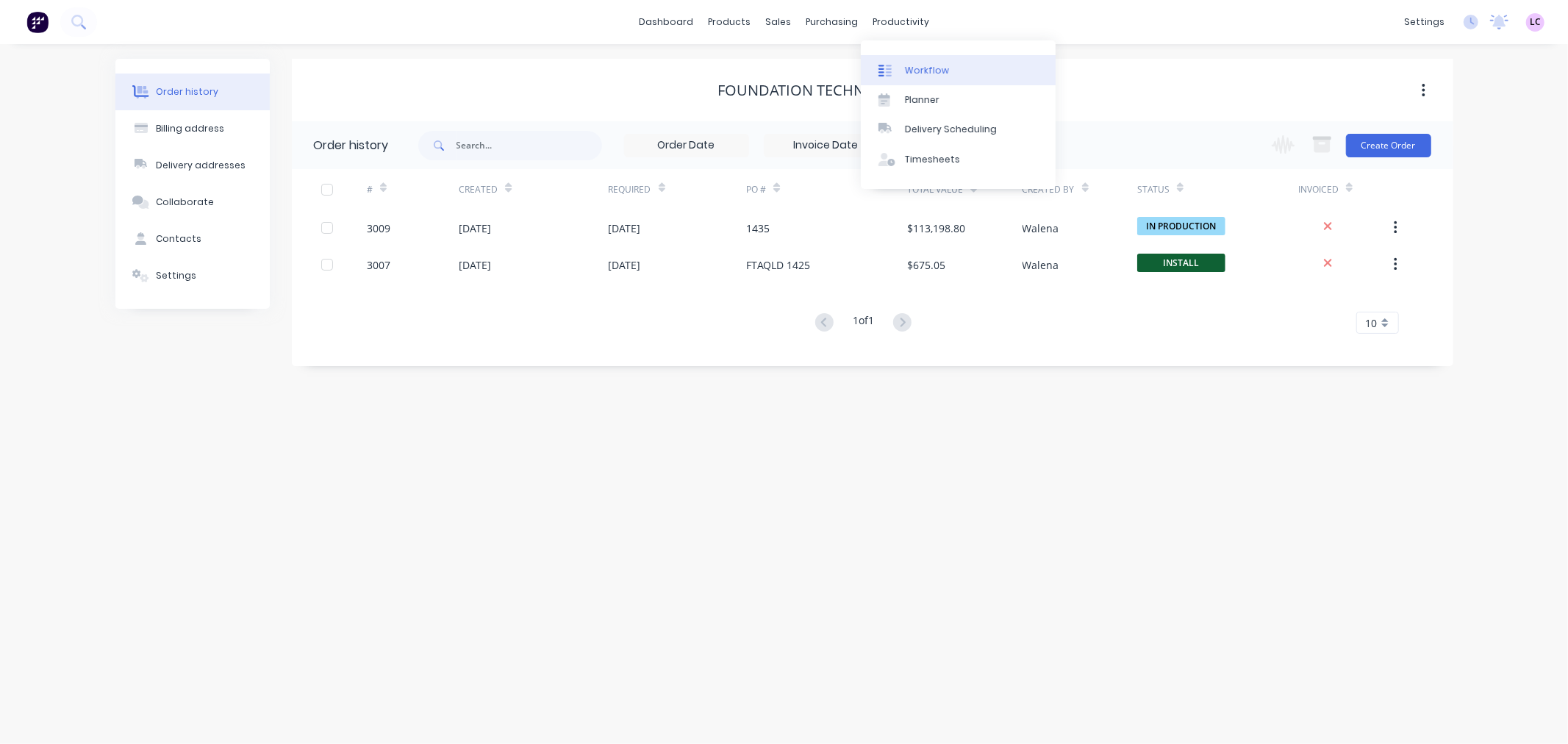
click at [902, 68] on link "Workflow" at bounding box center [958, 70] width 195 height 29
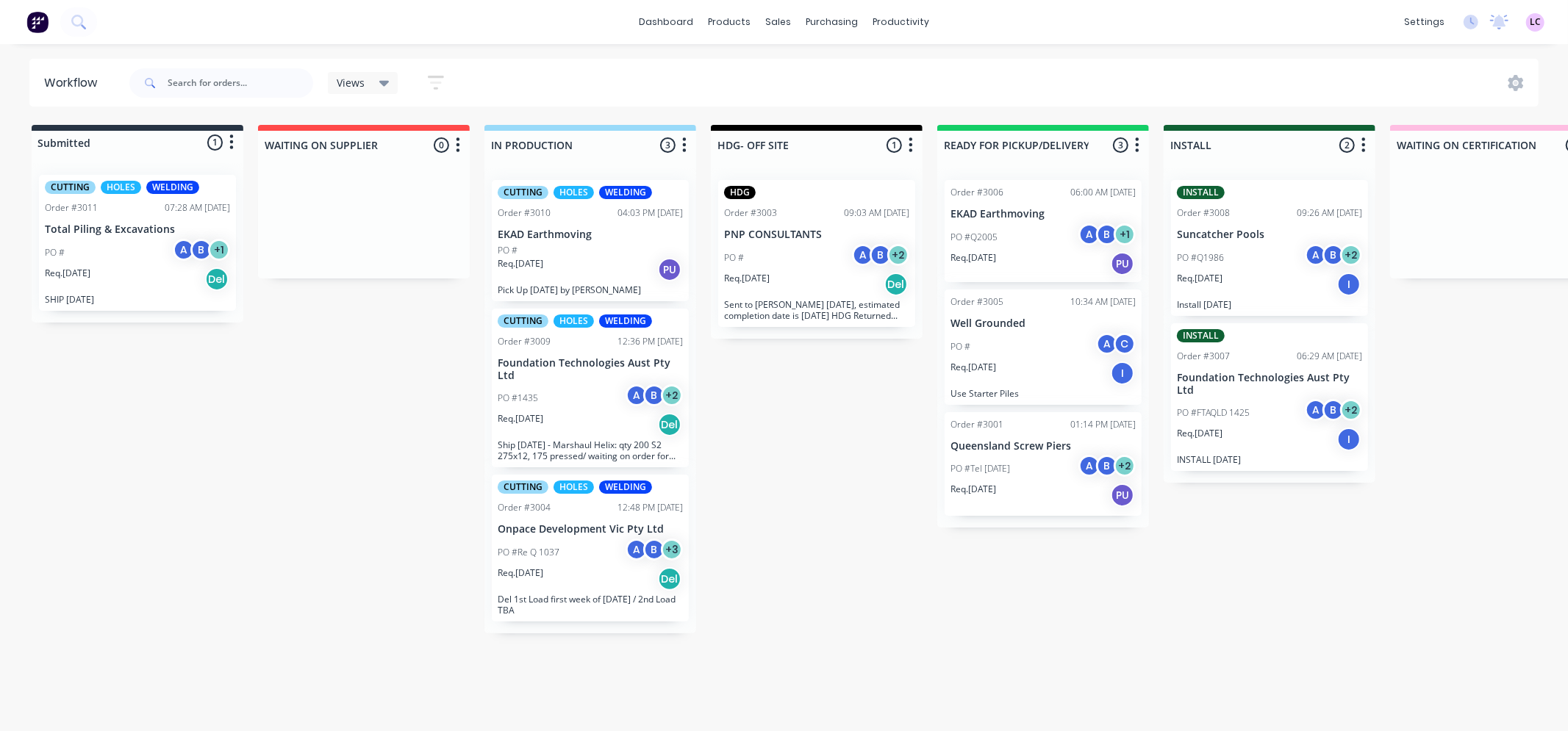
click at [593, 415] on div "Req. [DATE] Del" at bounding box center [590, 425] width 186 height 25
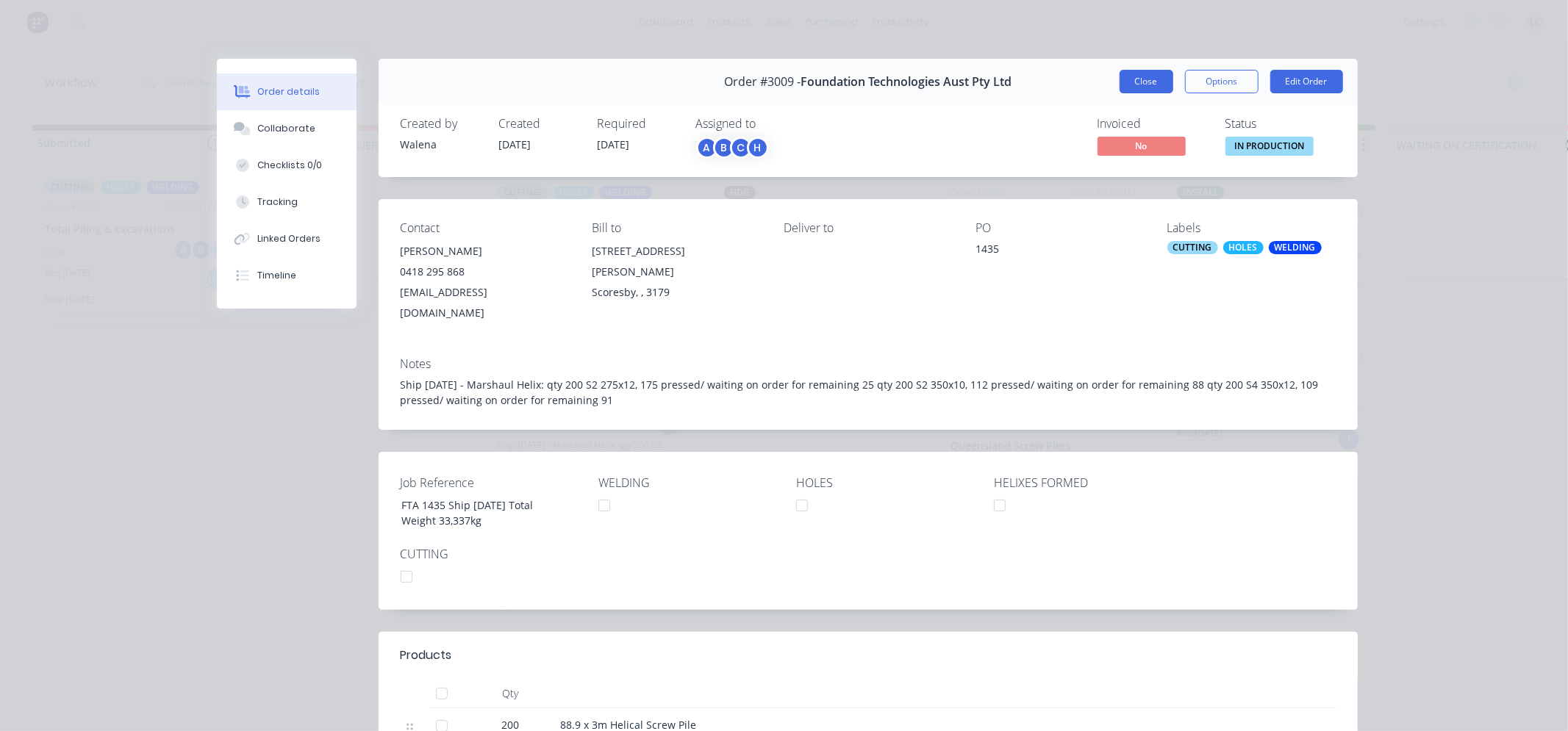
click at [1142, 84] on button "Close" at bounding box center [1146, 81] width 54 height 24
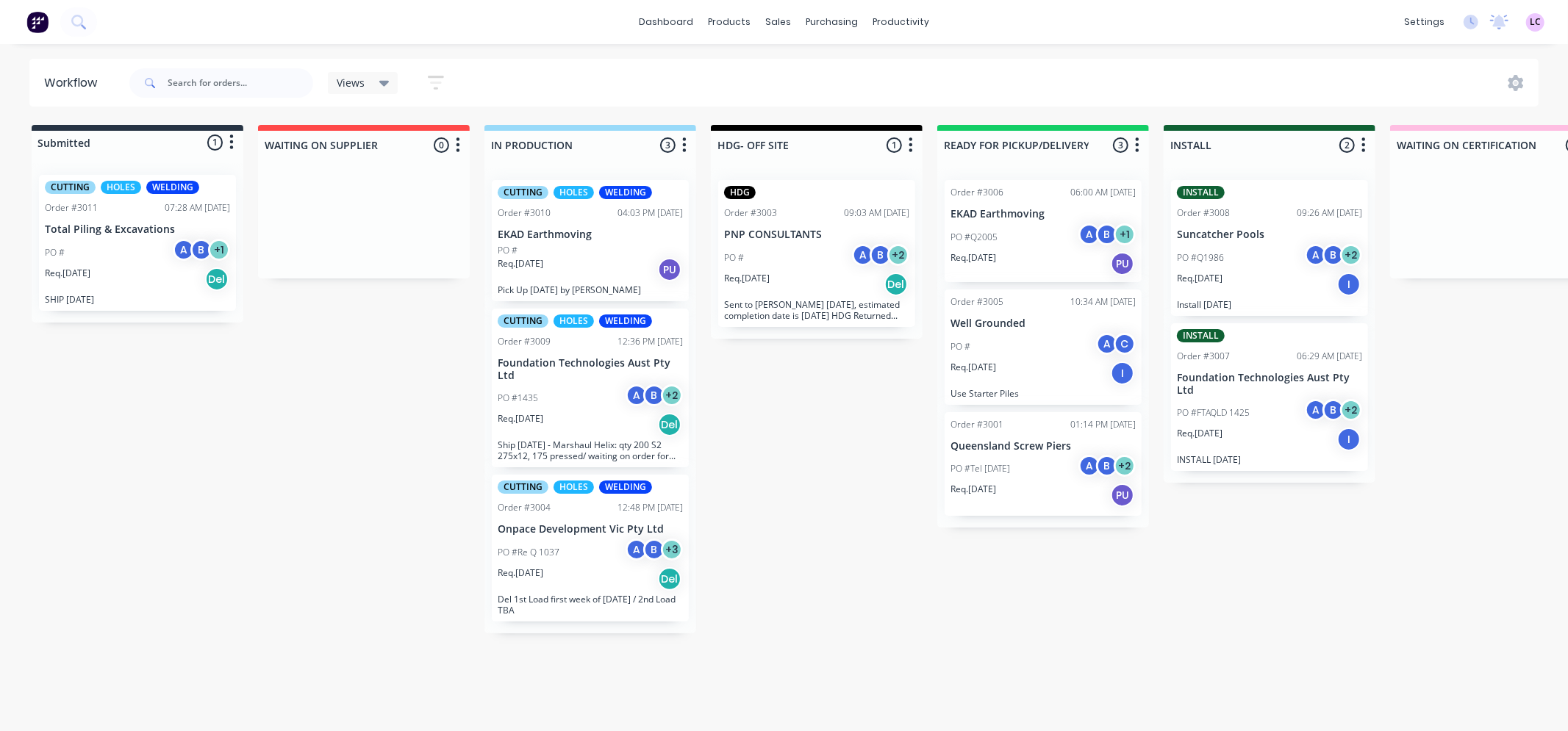
click at [583, 248] on div "PO #" at bounding box center [590, 250] width 186 height 13
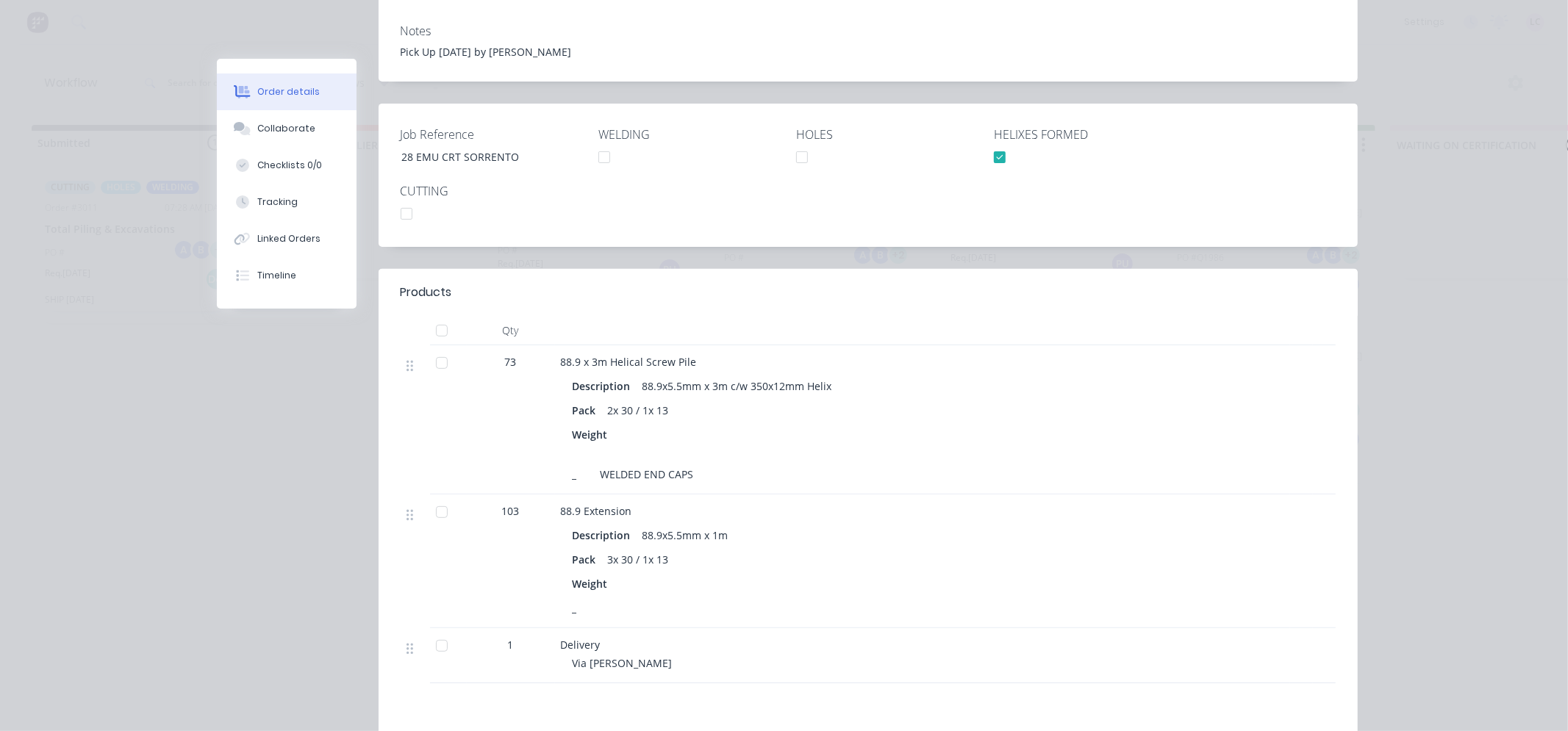
scroll to position [408, 0]
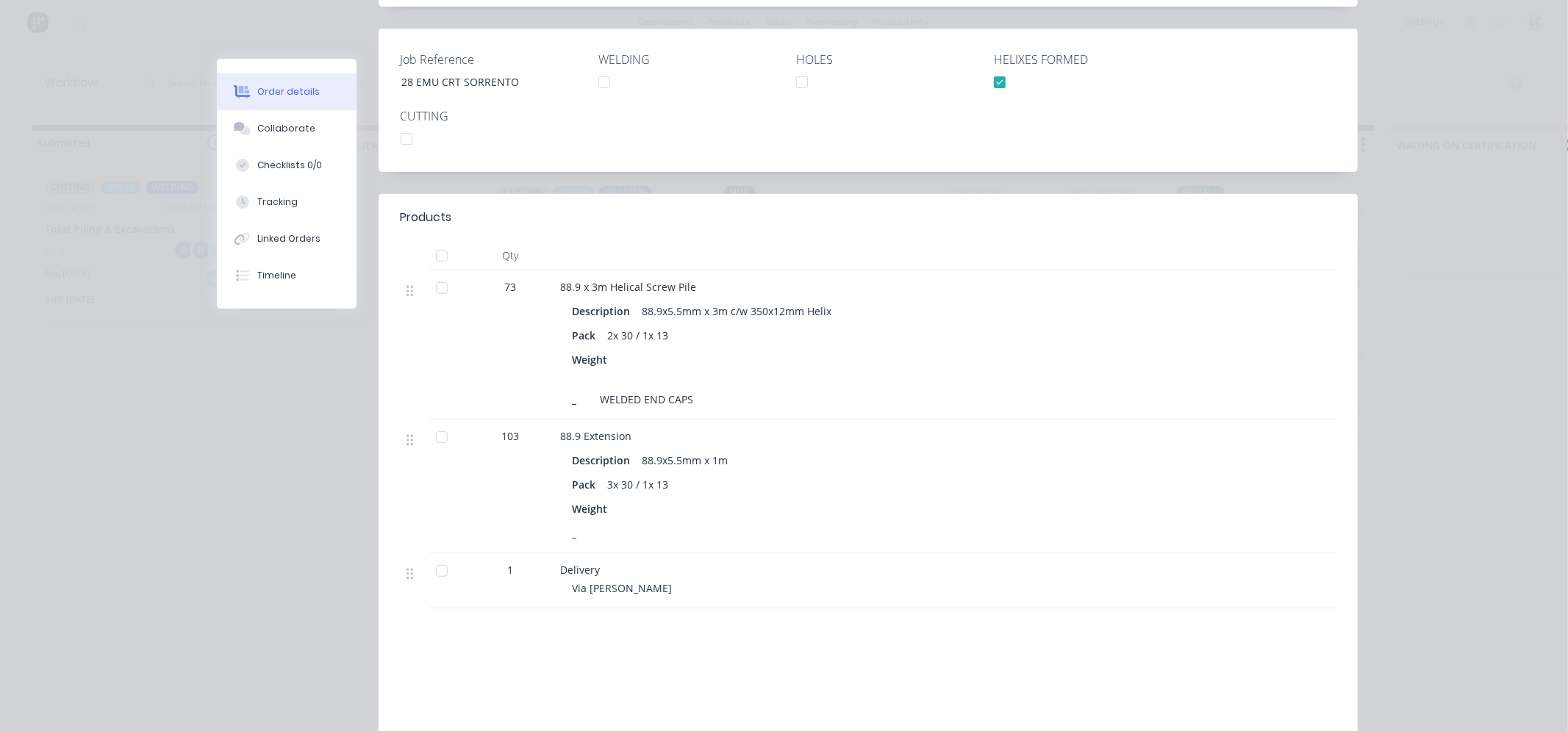
click at [144, 424] on div "Order details Collaborate Checklists 0/0 Tracking Linked Orders Timeline Order …" at bounding box center [784, 366] width 1568 height 731
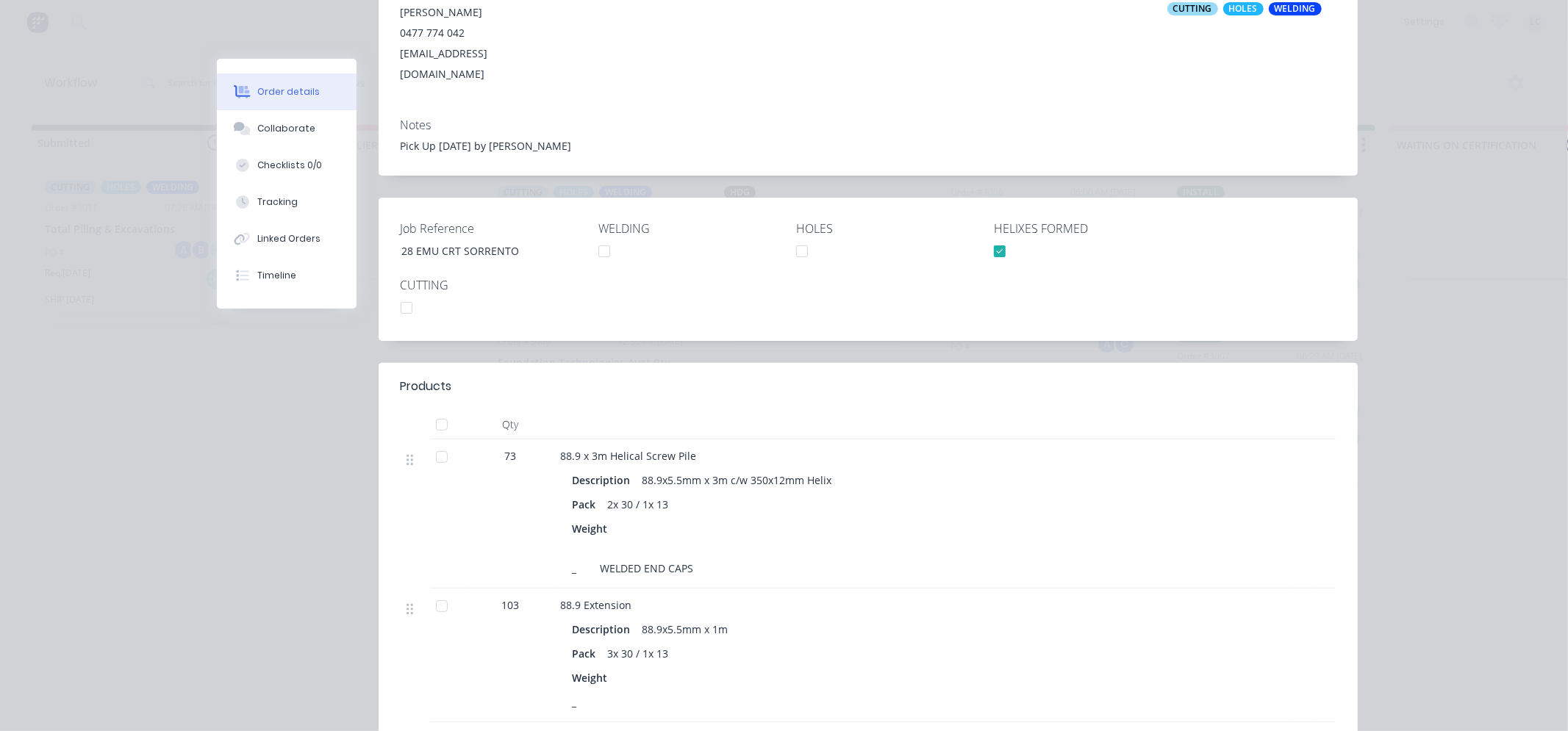
scroll to position [0, 0]
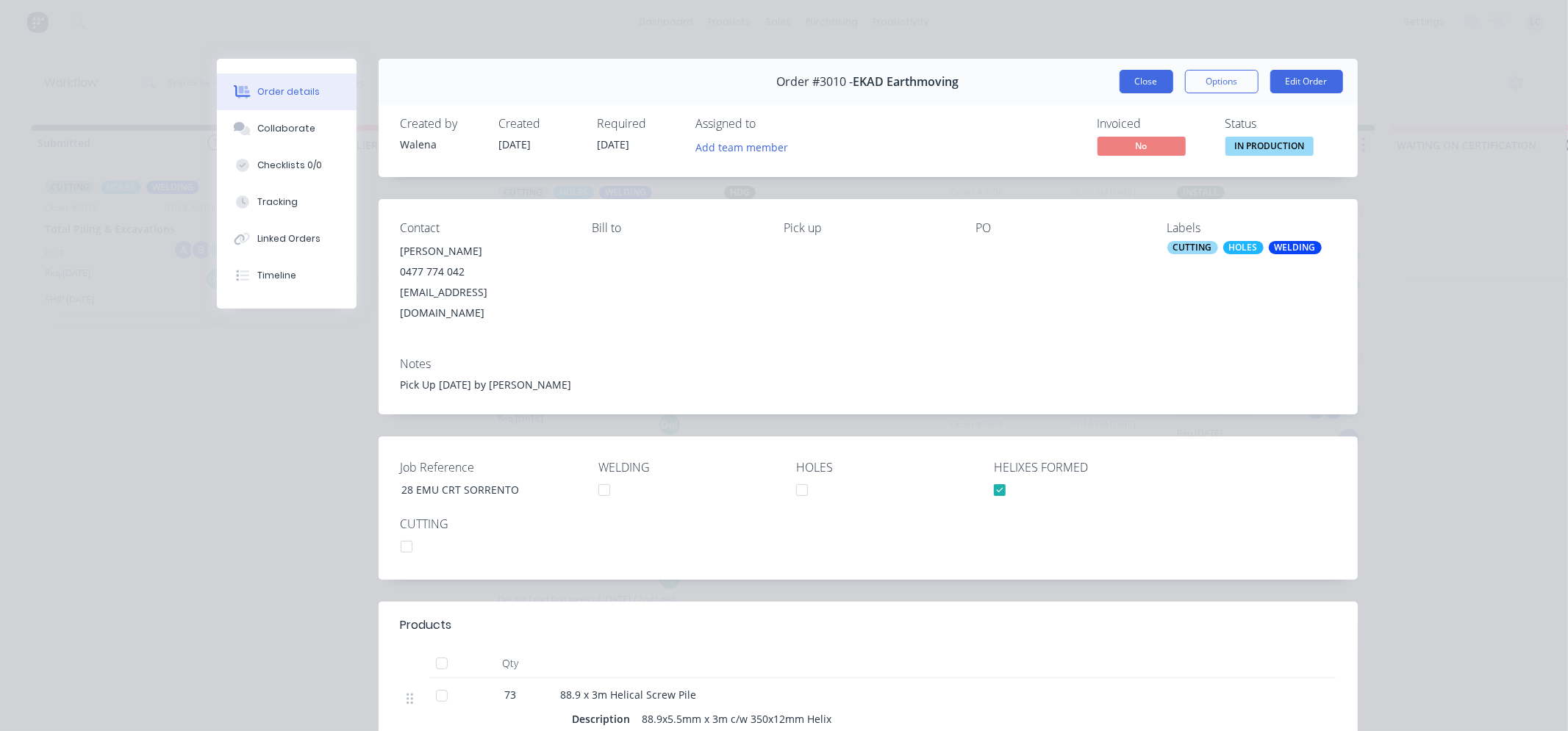
click at [1119, 77] on button "Close" at bounding box center [1146, 81] width 54 height 24
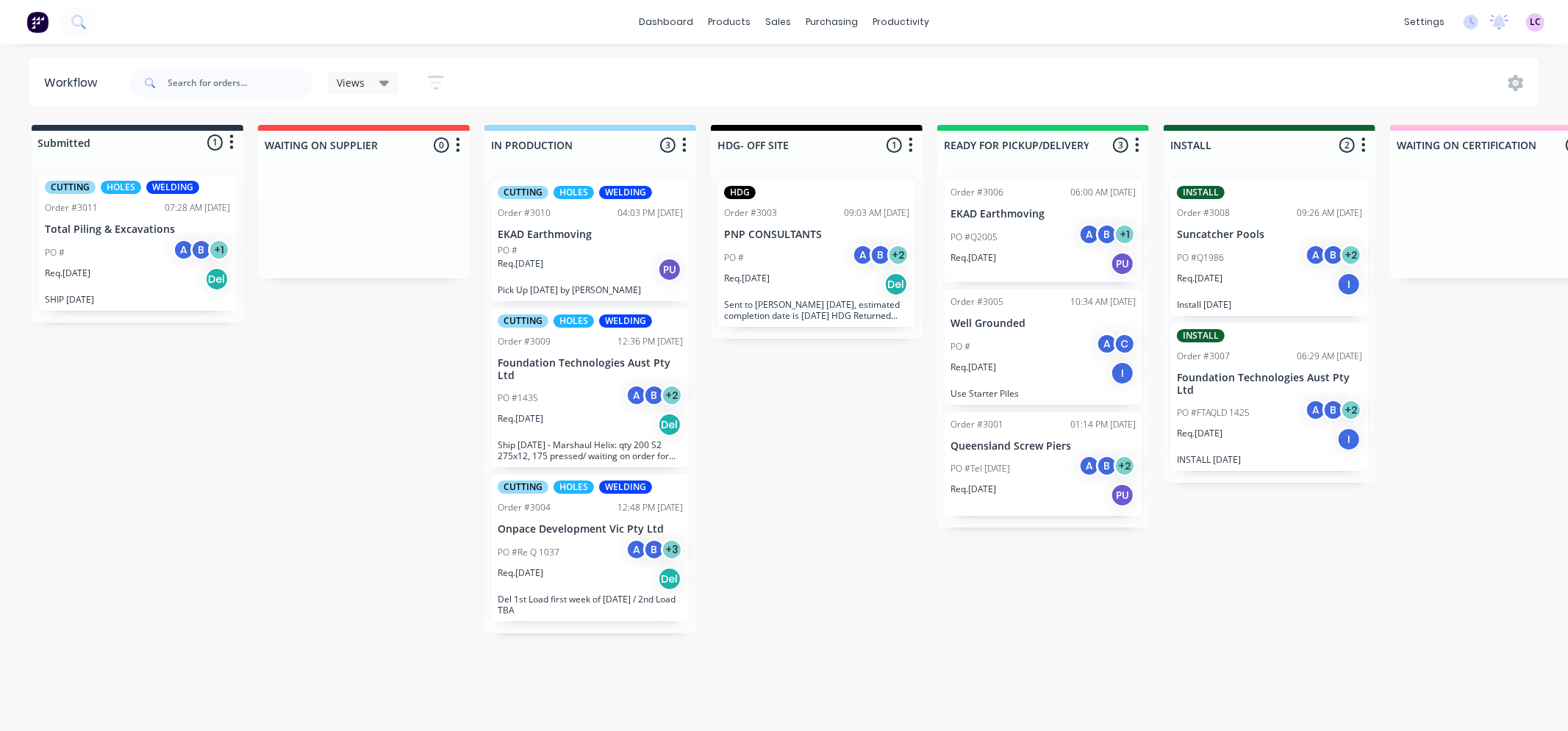
click at [568, 389] on div "PO #1435 A B + 2" at bounding box center [590, 398] width 186 height 28
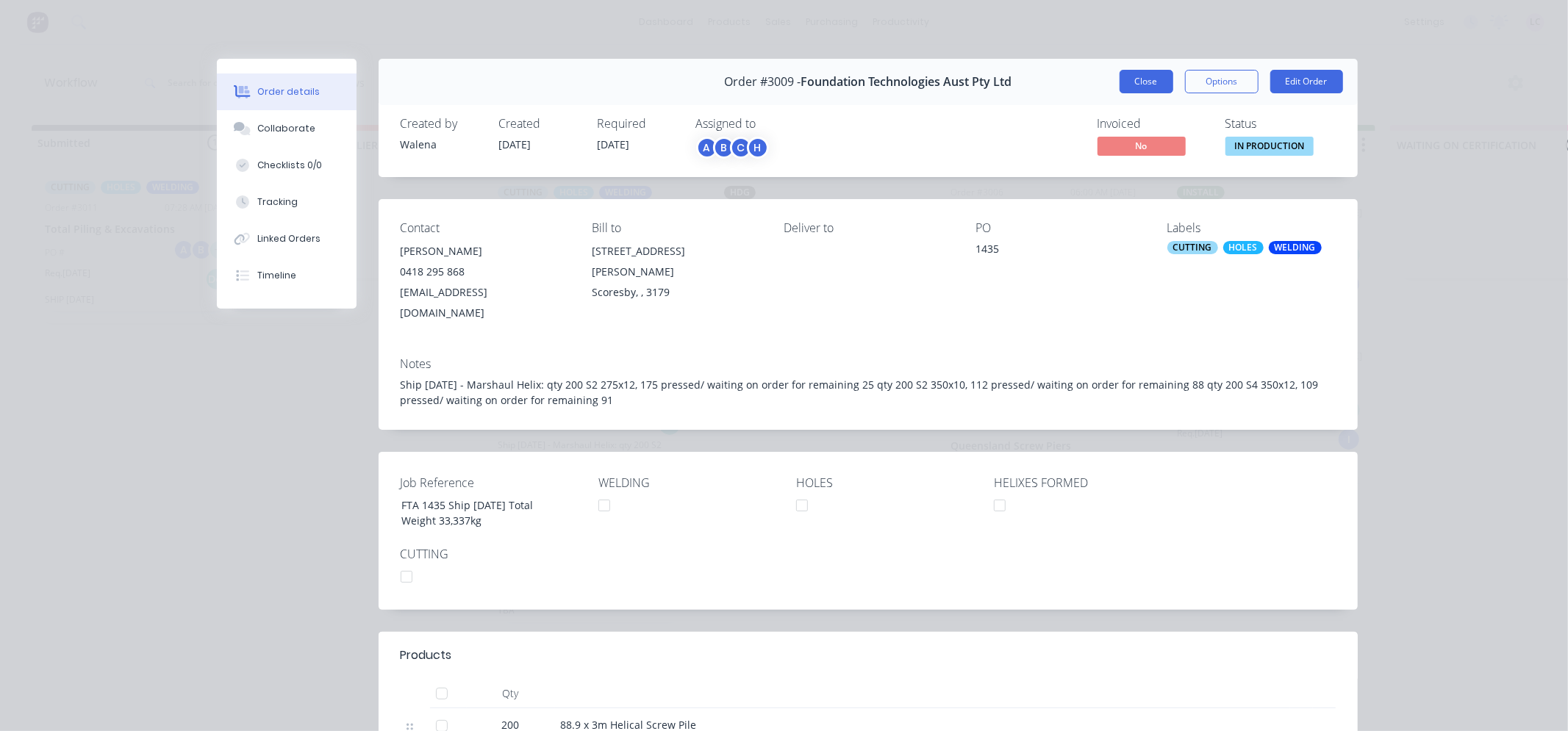
click at [1131, 78] on button "Close" at bounding box center [1146, 81] width 54 height 24
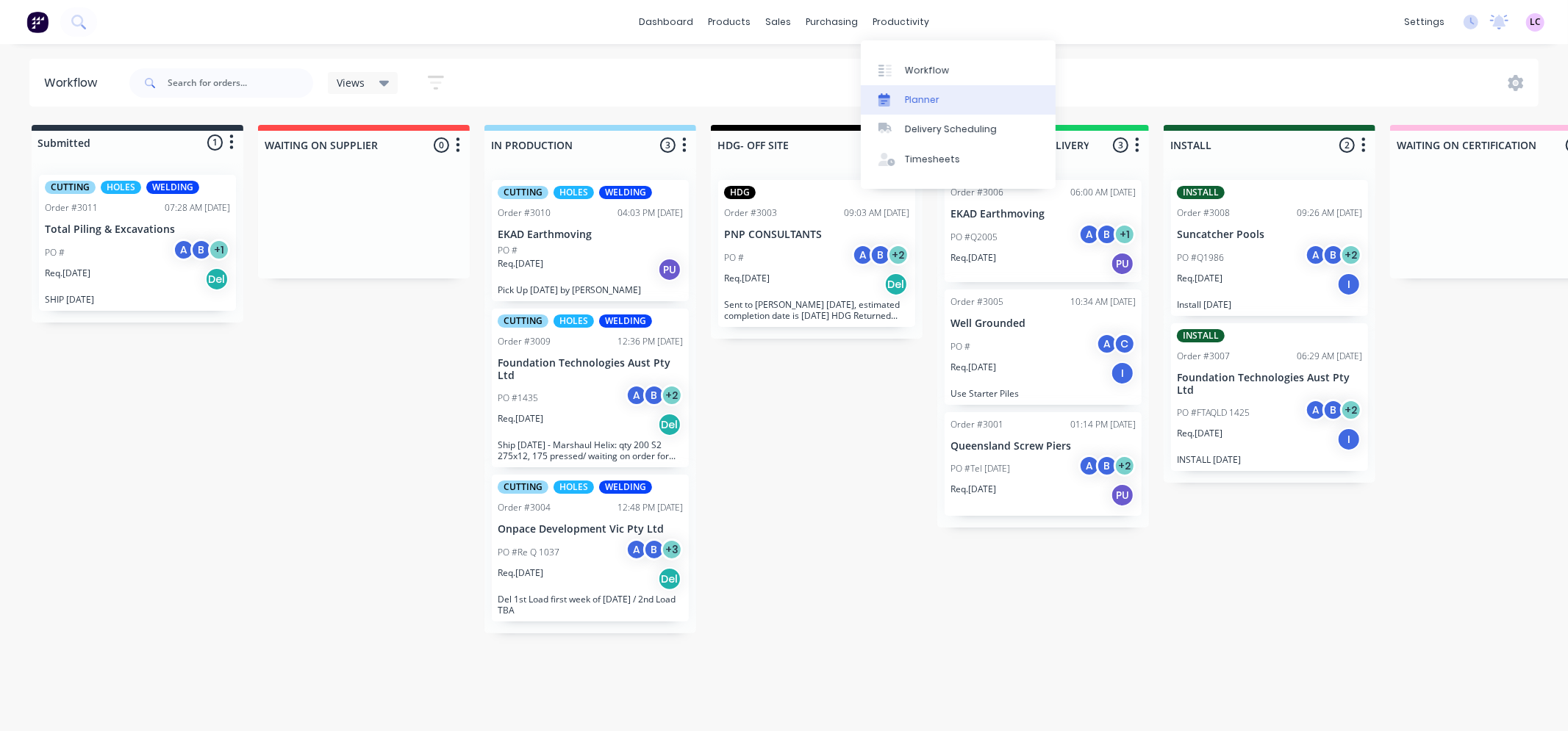
click at [912, 98] on div "Planner" at bounding box center [922, 100] width 35 height 13
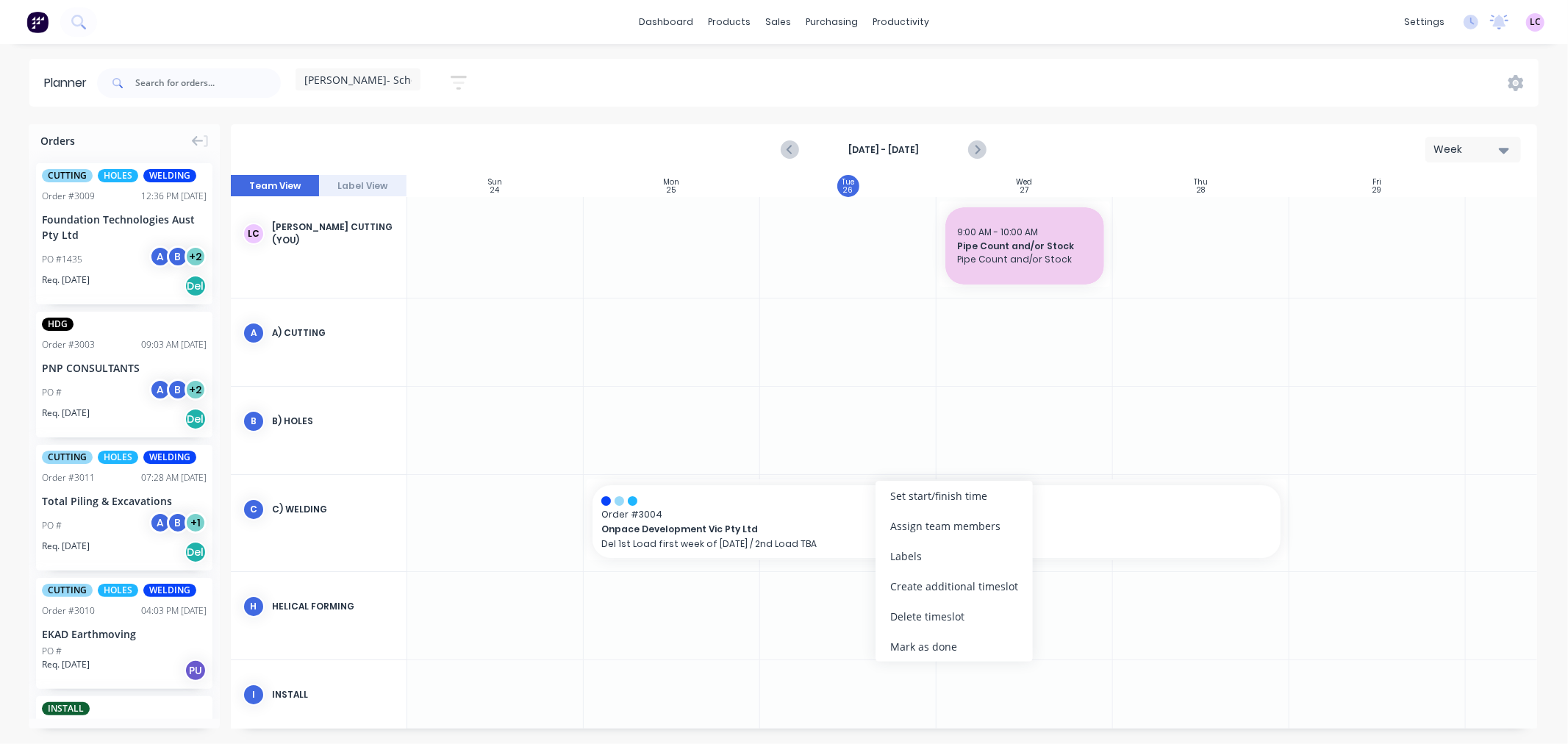
click at [1206, 416] on div at bounding box center [1201, 430] width 176 height 87
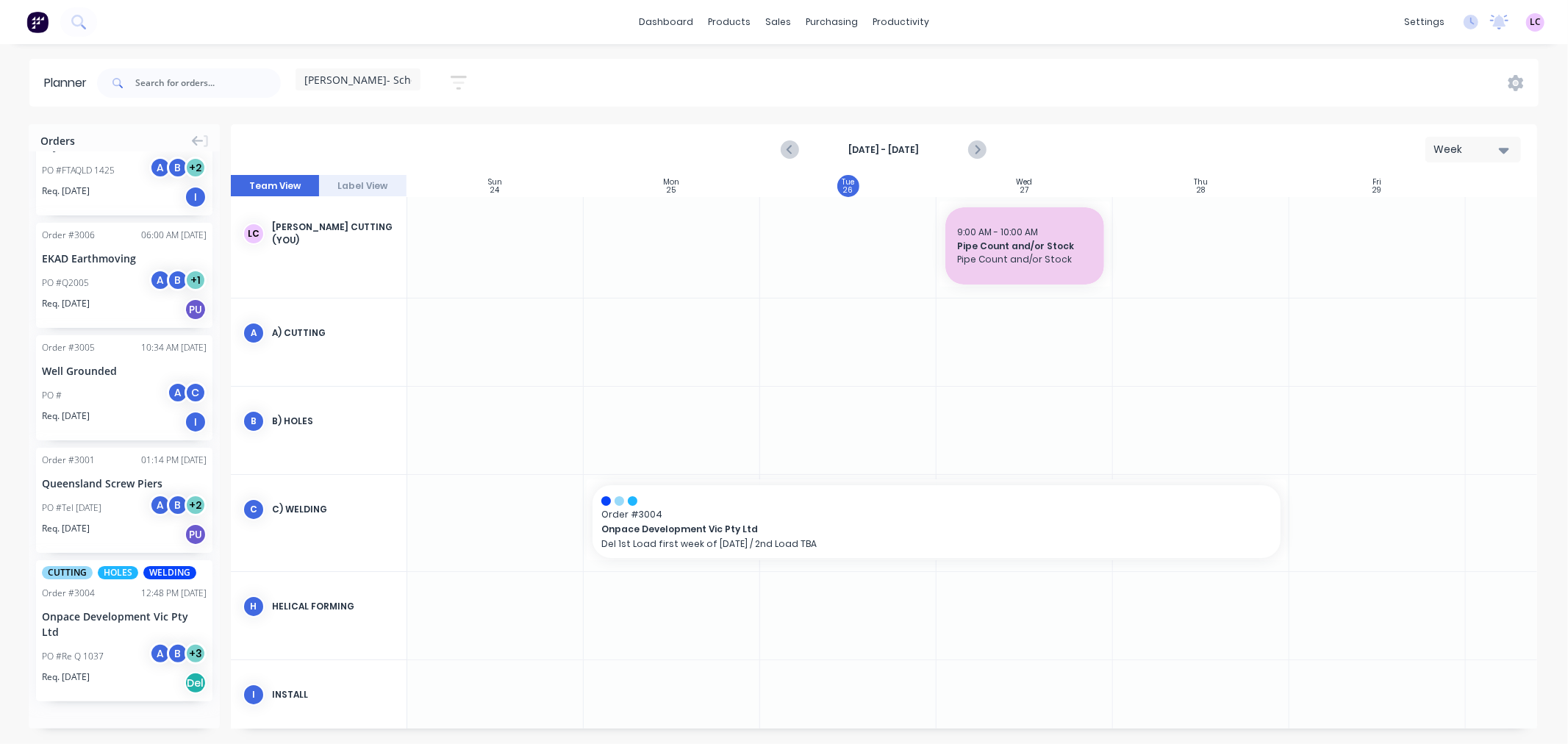
scroll to position [673, 0]
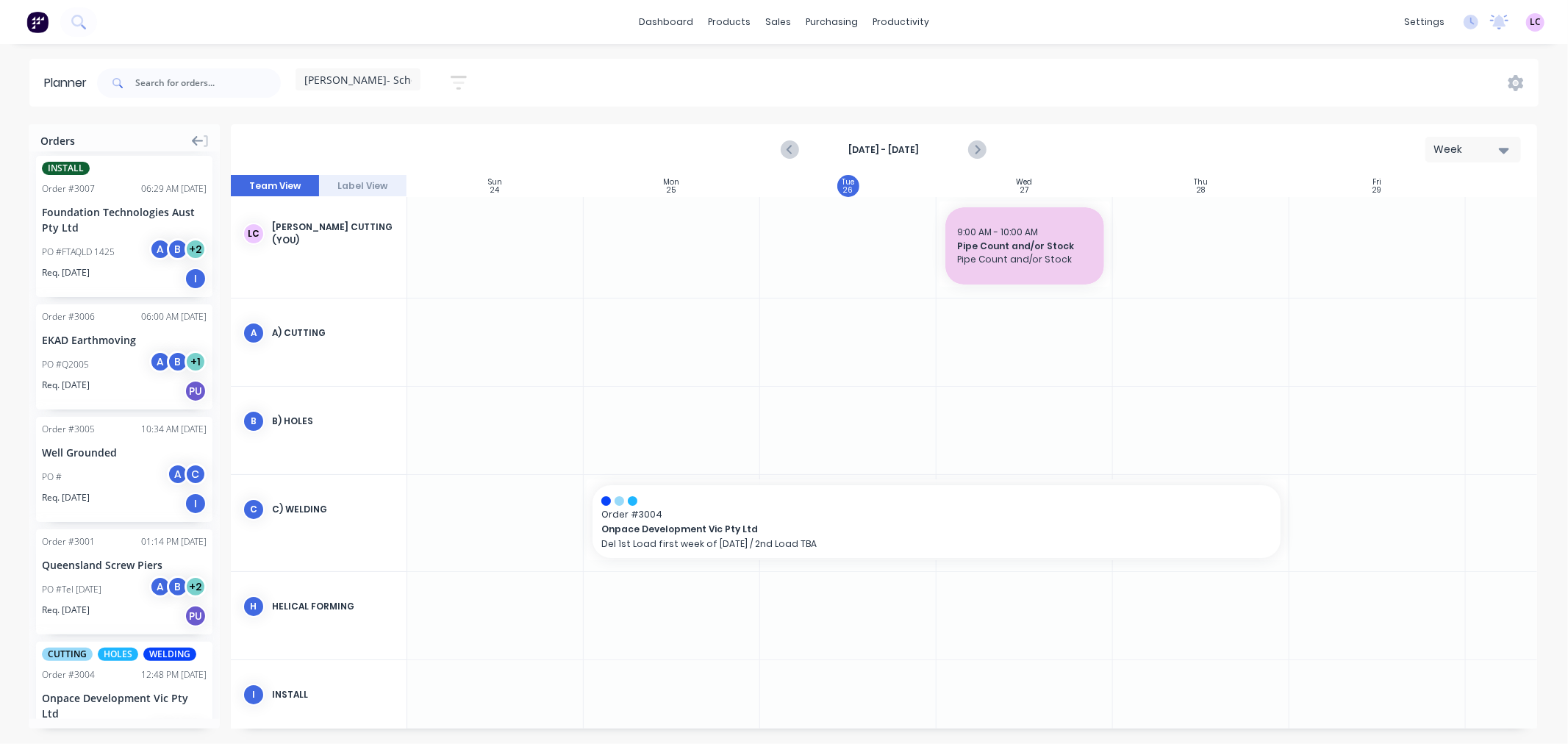
click at [194, 137] on icon at bounding box center [197, 140] width 12 height 13
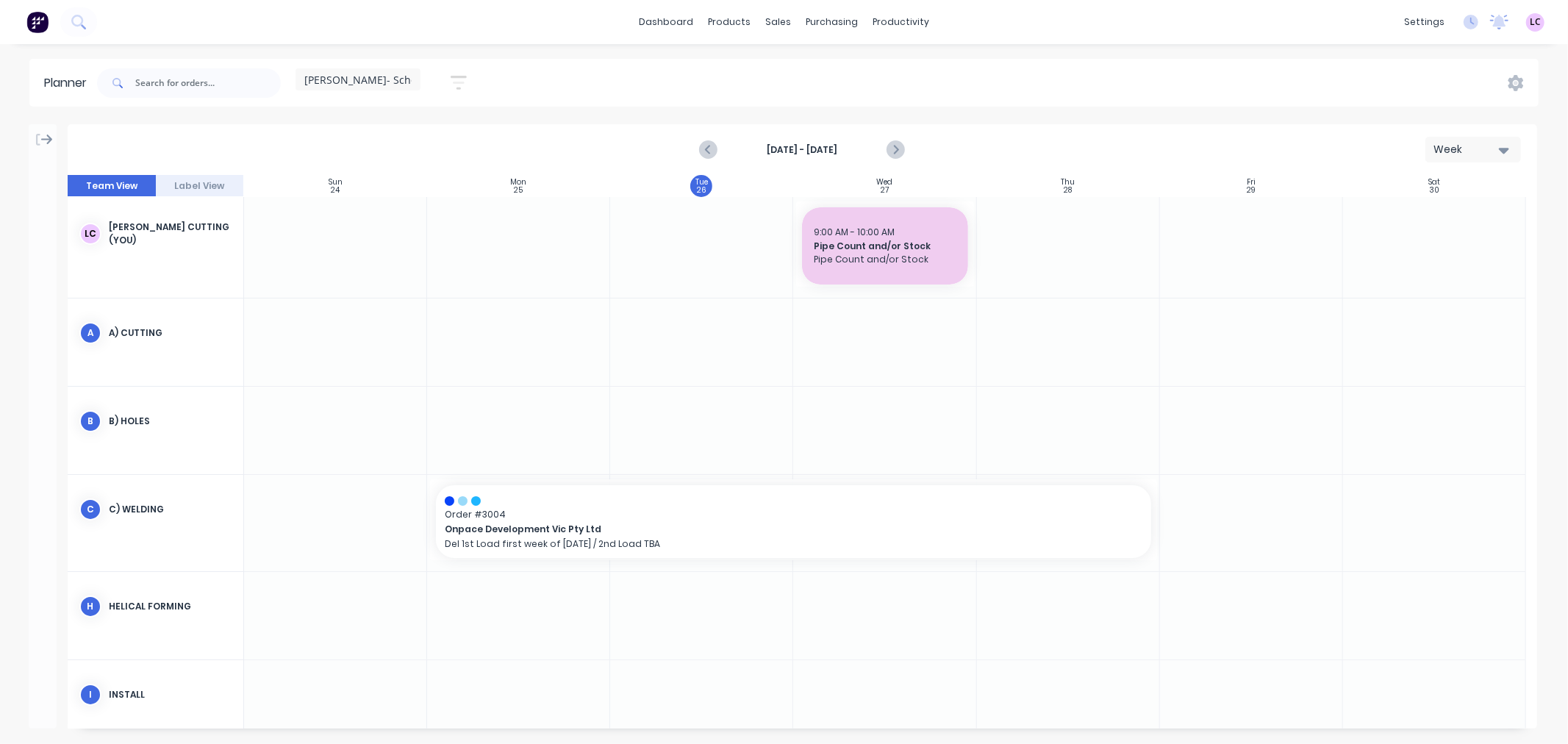
click at [43, 136] on icon at bounding box center [47, 140] width 12 height 13
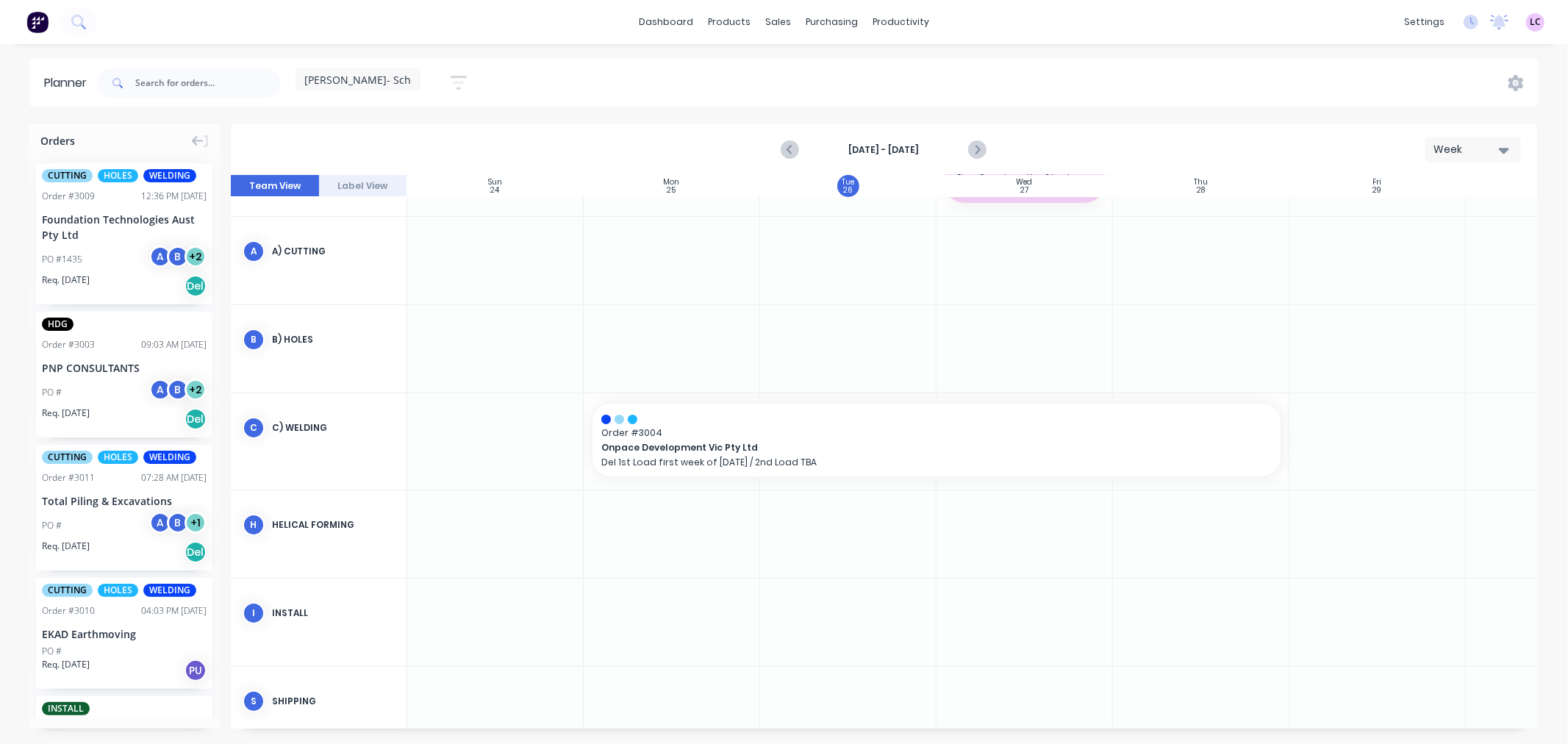
scroll to position [125, 0]
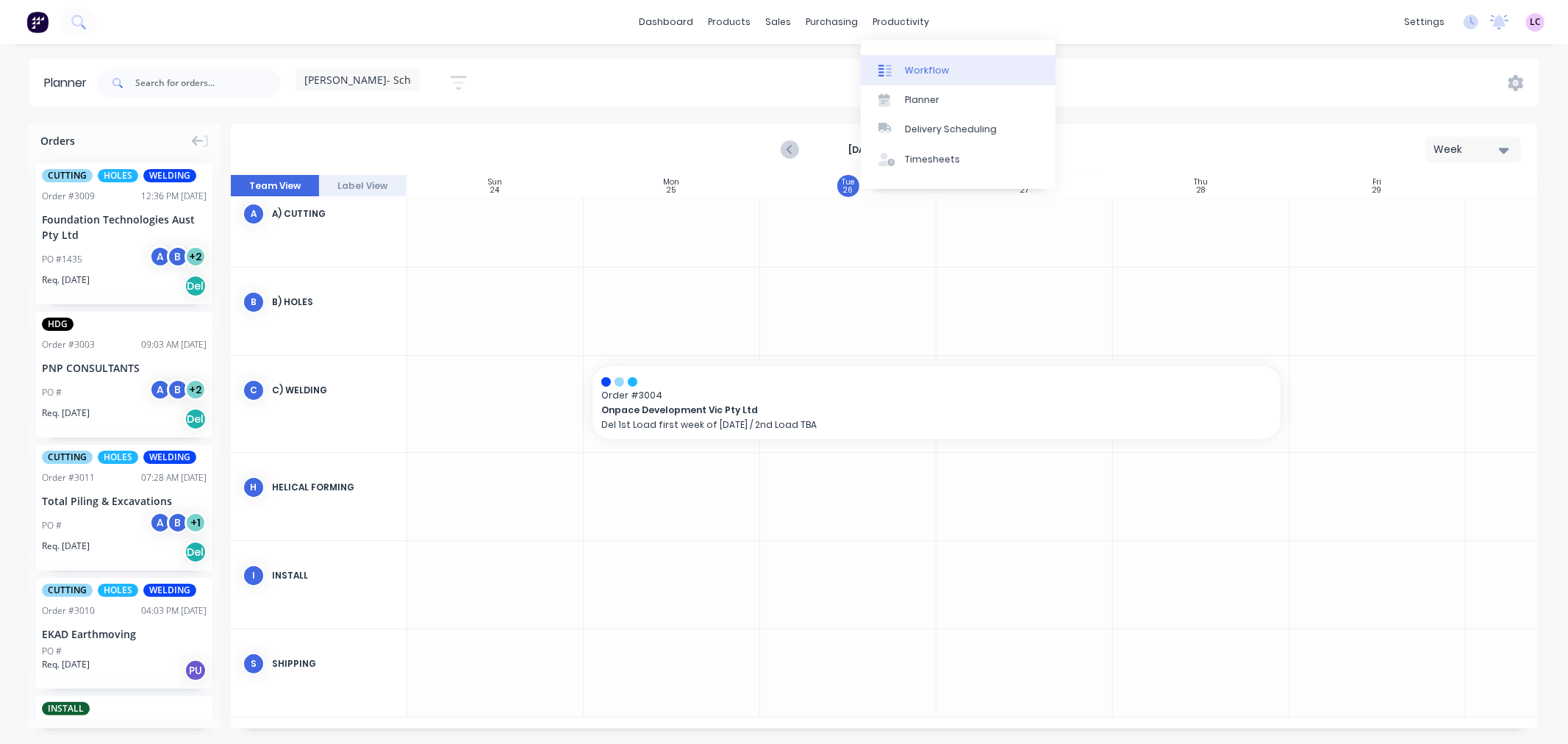
click at [920, 69] on div "Workflow" at bounding box center [927, 70] width 44 height 13
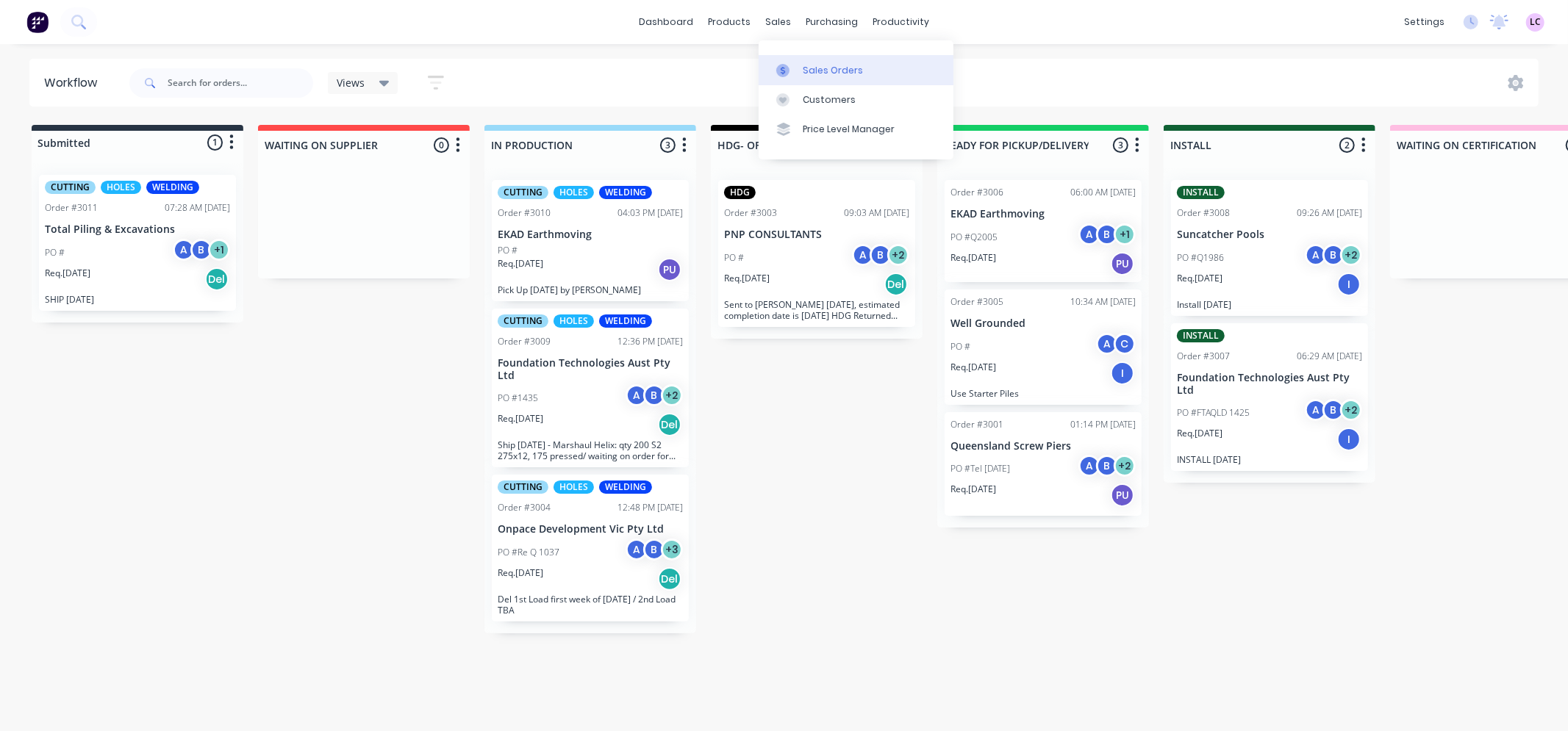
click at [830, 69] on div "Sales Orders" at bounding box center [833, 70] width 61 height 13
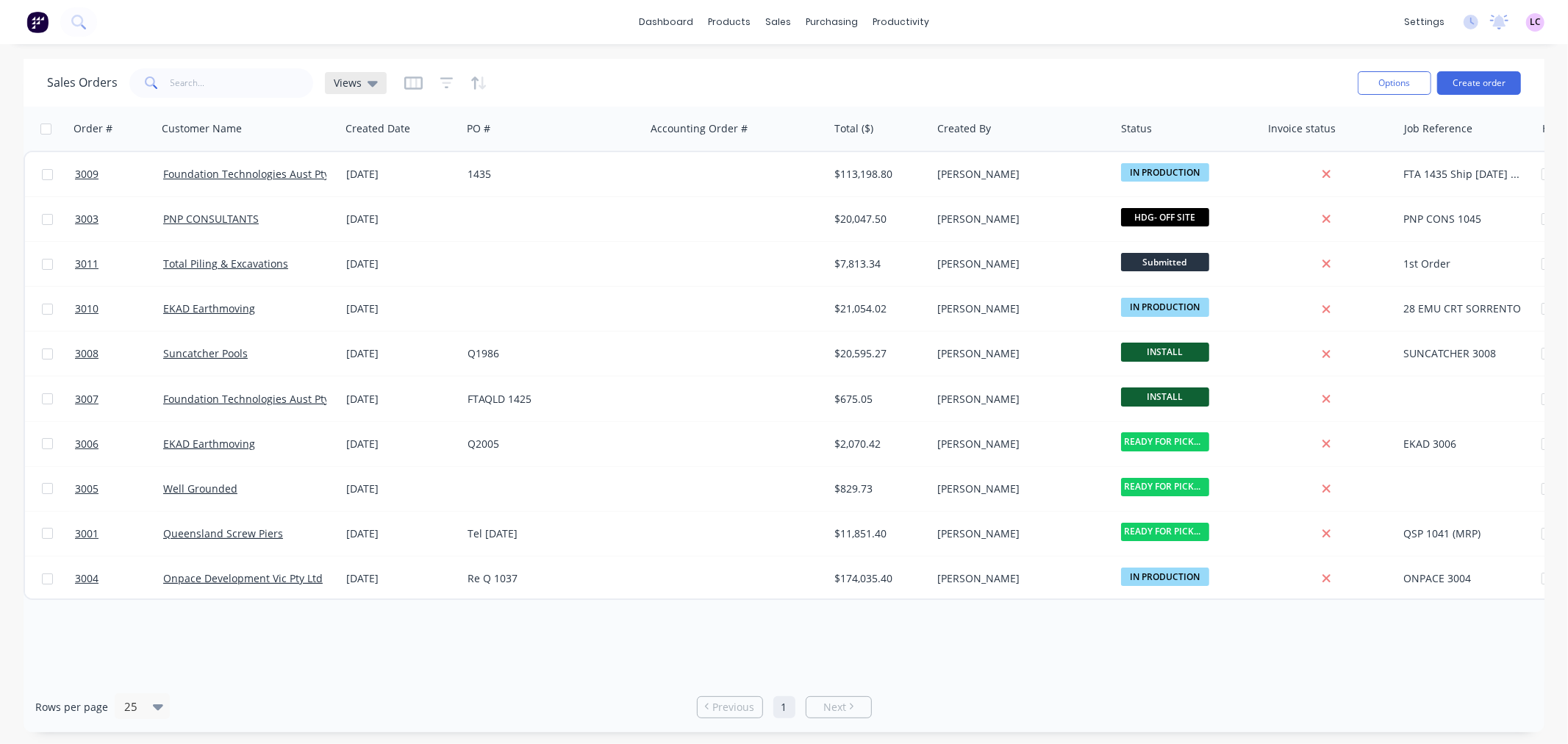
click at [368, 85] on icon at bounding box center [372, 83] width 10 height 16
click at [574, 83] on div "Sales Orders Views" at bounding box center [696, 82] width 1299 height 36
click at [750, 67] on div "Product Catalogue" at bounding box center [794, 70] width 91 height 13
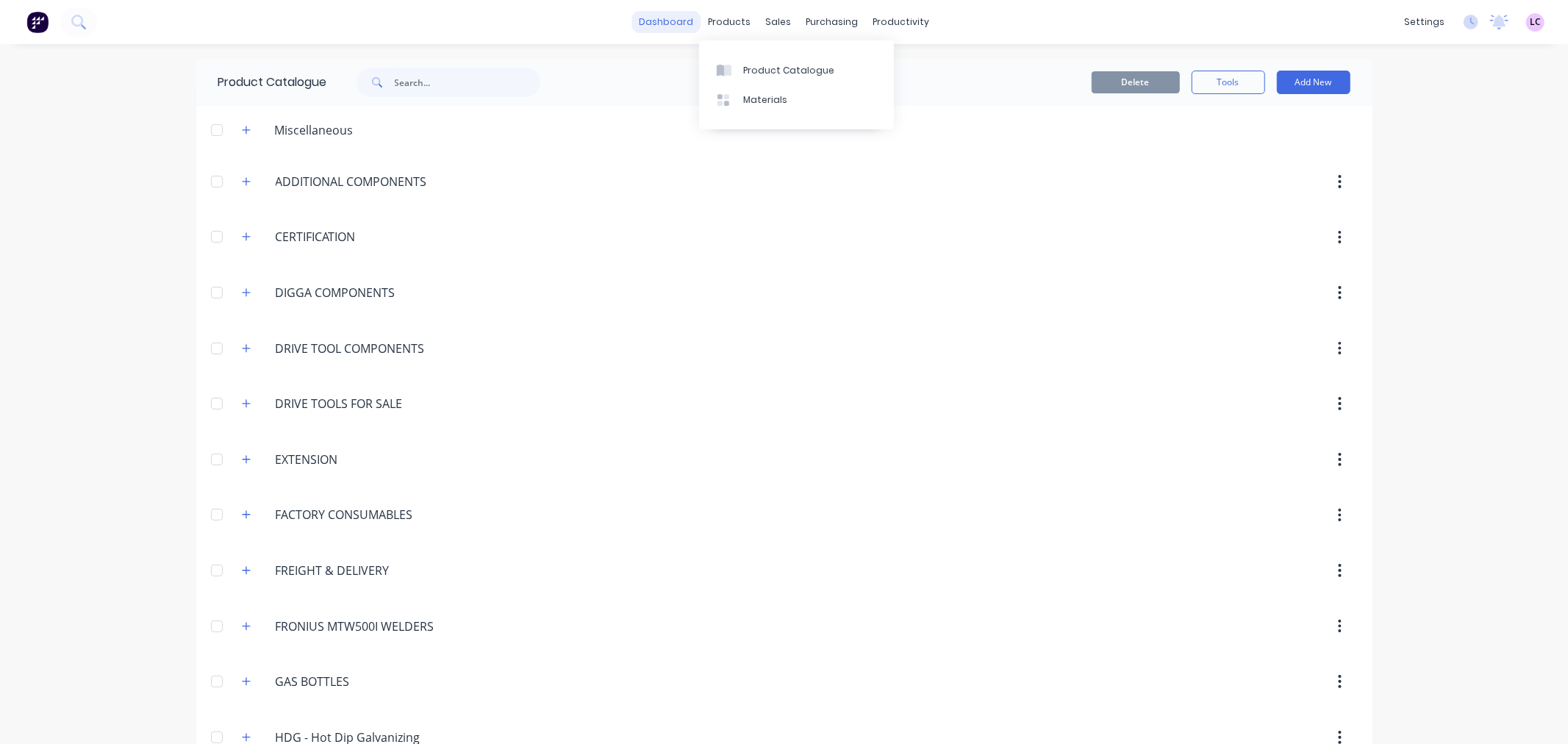
click at [679, 28] on link "dashboard" at bounding box center [666, 21] width 69 height 22
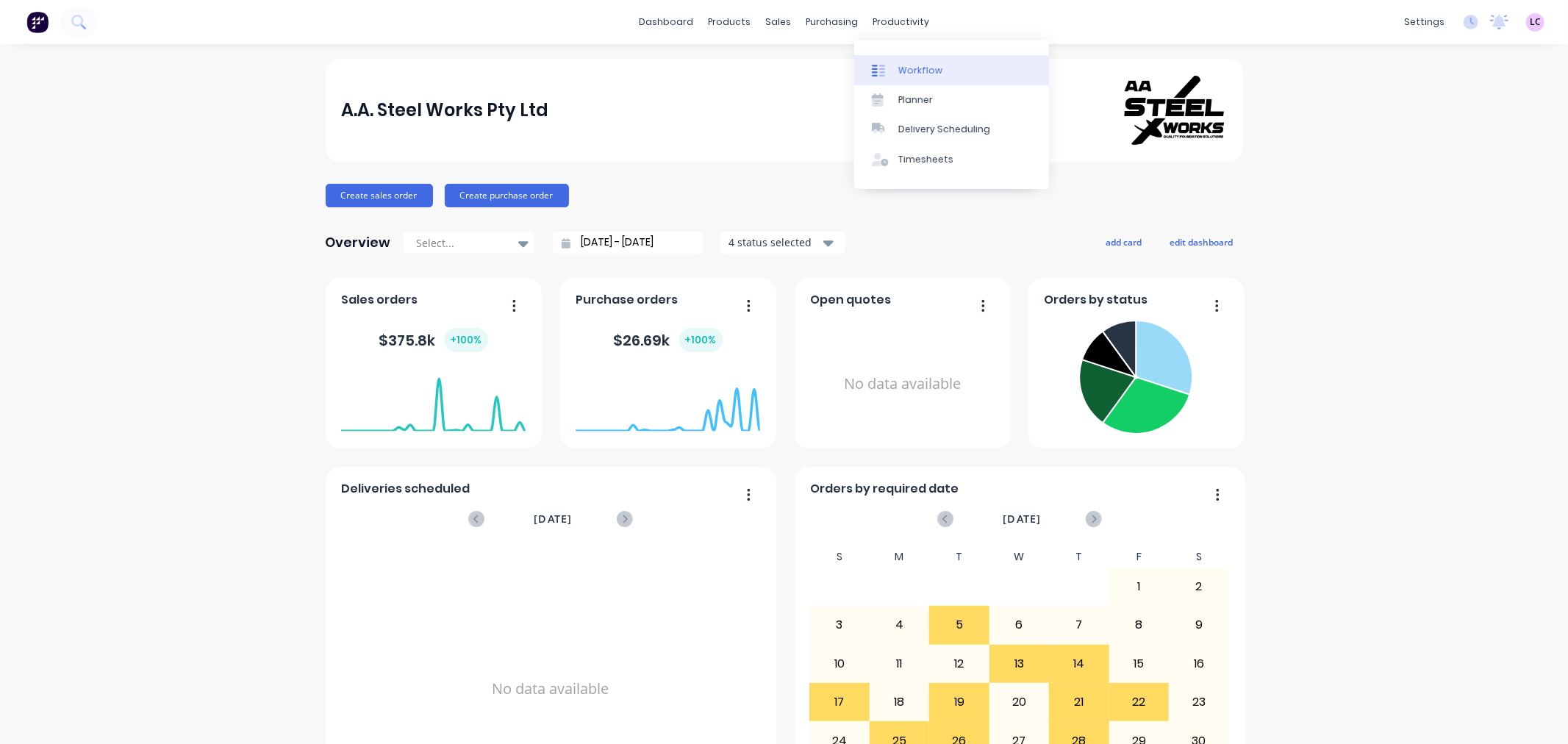
click at [913, 66] on div "Workflow" at bounding box center [921, 70] width 44 height 13
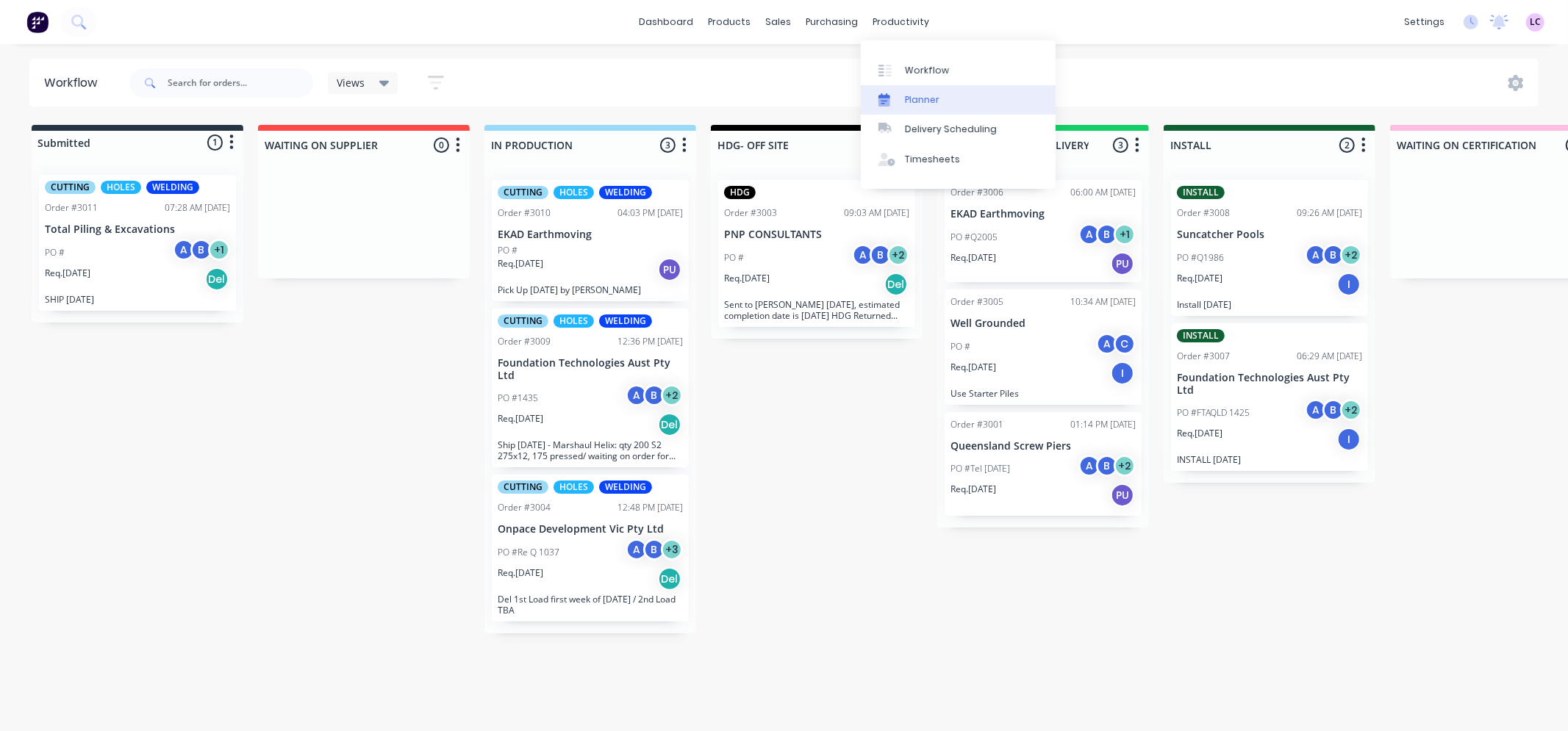
click at [920, 100] on div "Planner" at bounding box center [922, 100] width 35 height 13
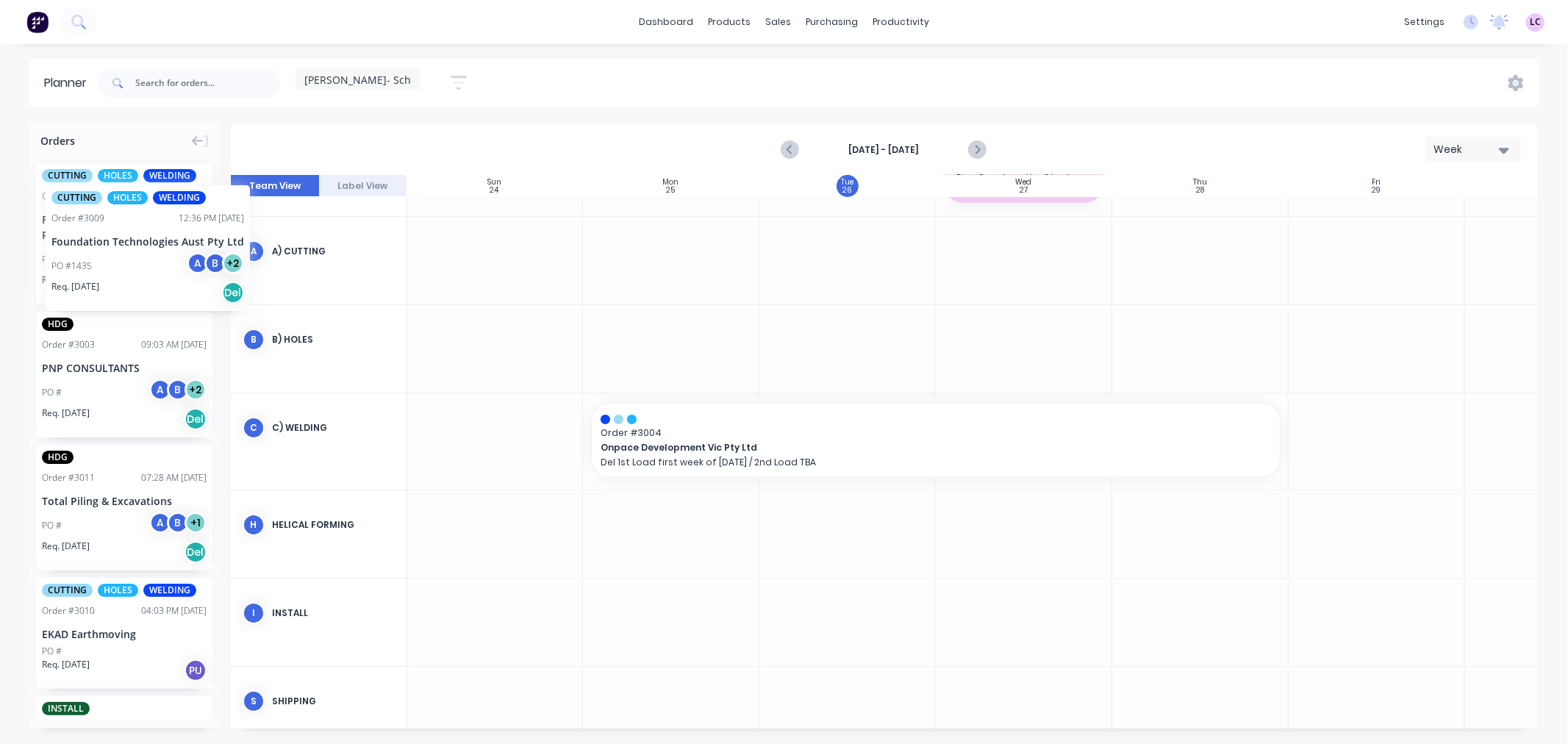
drag, startPoint x: 78, startPoint y: 229, endPoint x: 45, endPoint y: 174, distance: 64.1
